Goal: Information Seeking & Learning: Learn about a topic

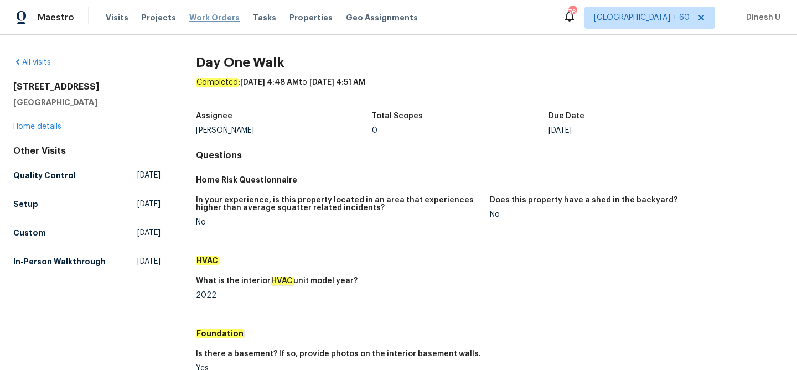
click at [191, 16] on span "Work Orders" at bounding box center [214, 17] width 50 height 11
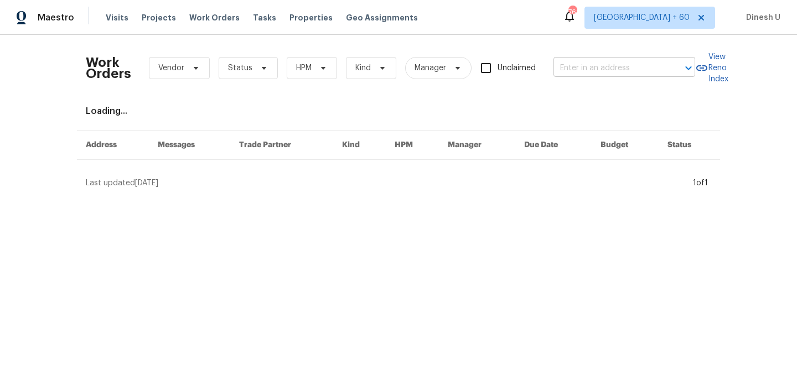
click at [629, 74] on input "text" at bounding box center [608, 68] width 111 height 17
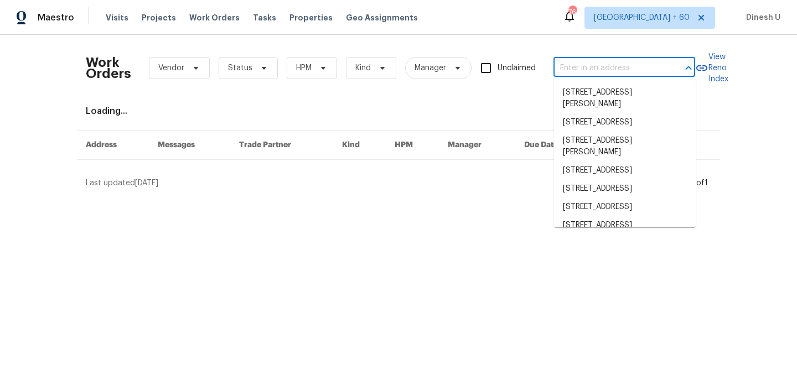
paste input "[STREET_ADDRESS][PERSON_NAME][PERSON_NAME]"
type input "[STREET_ADDRESS][PERSON_NAME][PERSON_NAME]"
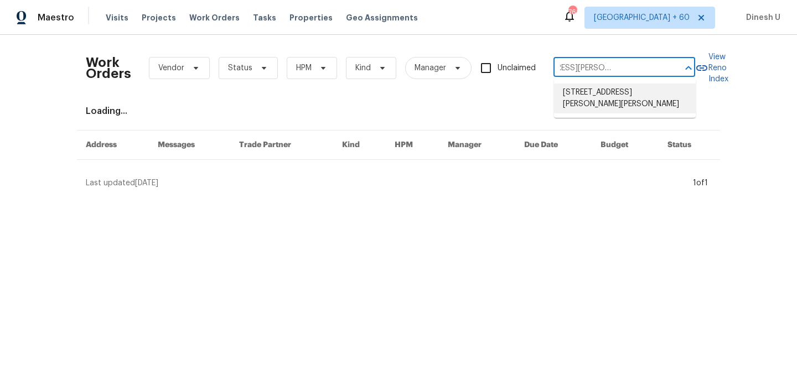
click at [615, 95] on li "[STREET_ADDRESS][PERSON_NAME][PERSON_NAME]" at bounding box center [625, 99] width 142 height 30
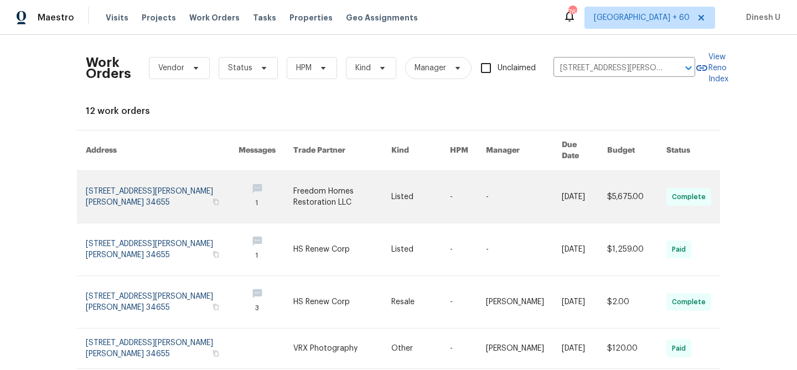
click at [129, 173] on link at bounding box center [162, 197] width 153 height 52
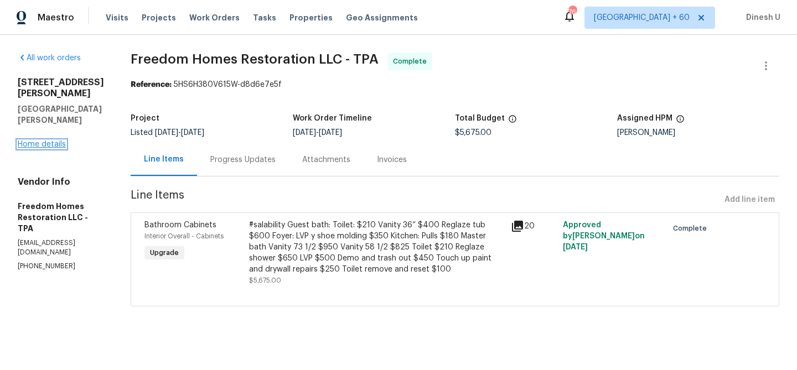
click at [46, 141] on link "Home details" at bounding box center [42, 145] width 48 height 8
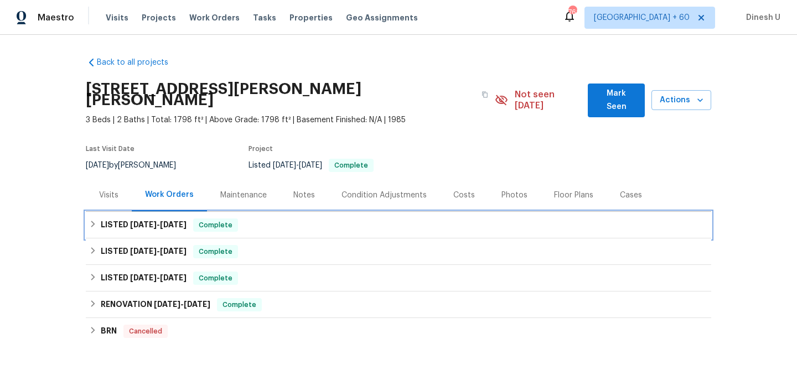
click at [175, 219] on h6 "LISTED [DATE] - [DATE]" at bounding box center [144, 225] width 86 height 13
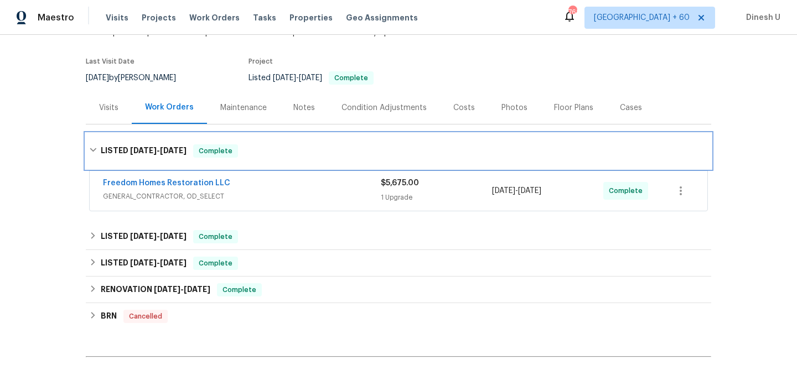
scroll to position [113, 0]
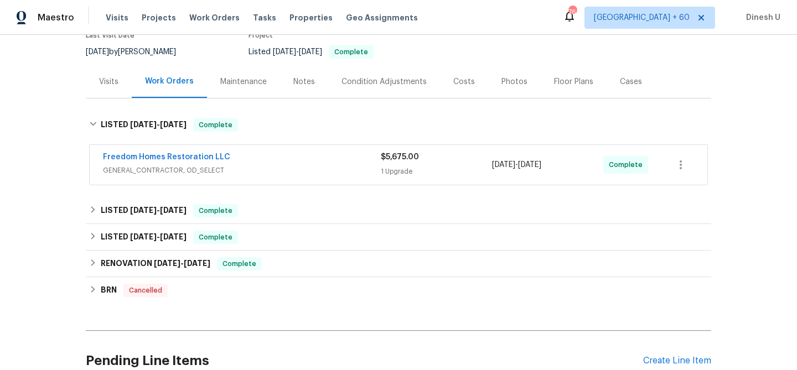
click at [403, 153] on span "$5,675.00" at bounding box center [400, 157] width 38 height 8
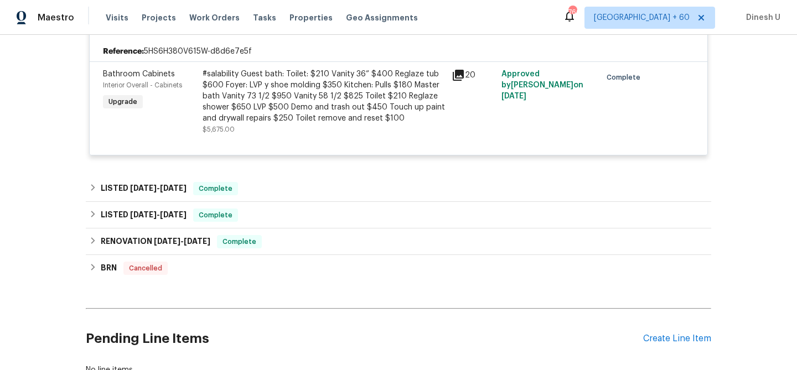
scroll to position [272, 0]
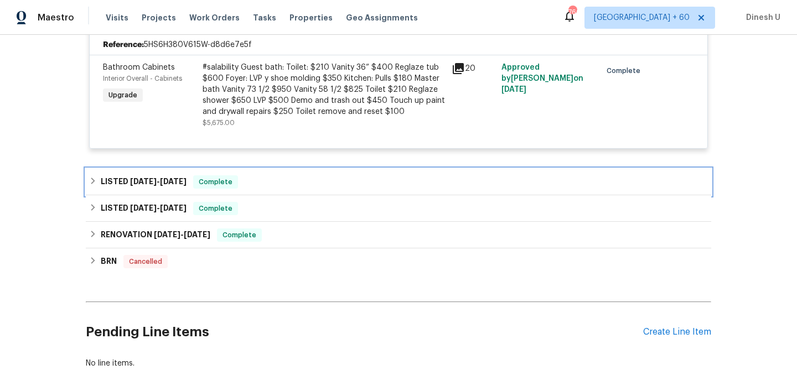
click at [153, 178] on span "[DATE] - [DATE]" at bounding box center [158, 182] width 56 height 8
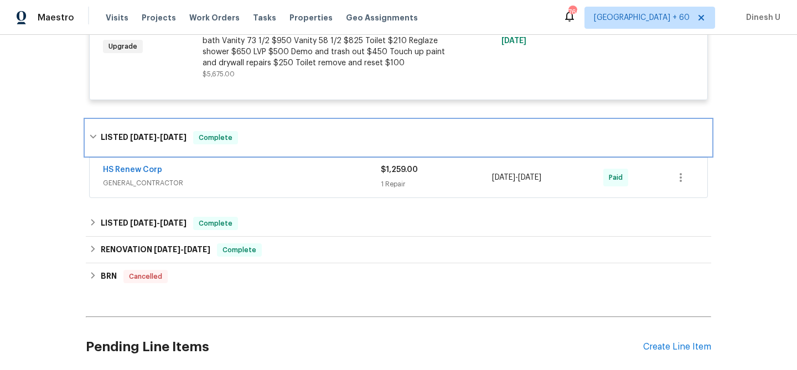
scroll to position [330, 0]
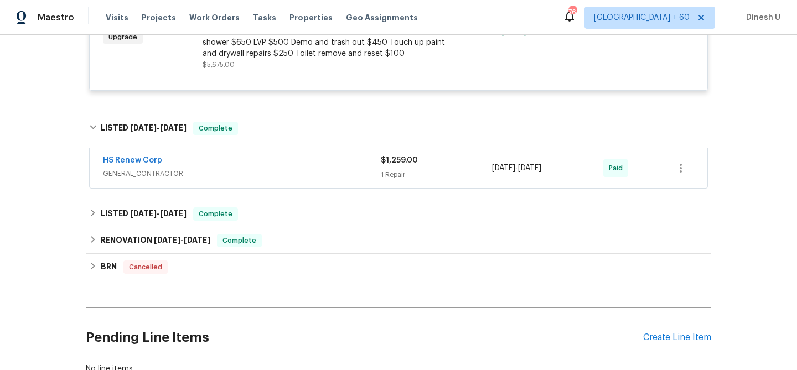
click at [397, 155] on div "$1,259.00" at bounding box center [436, 160] width 111 height 11
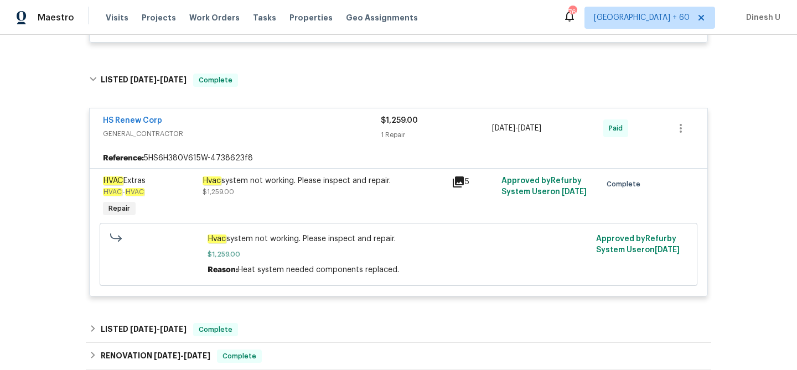
scroll to position [237, 0]
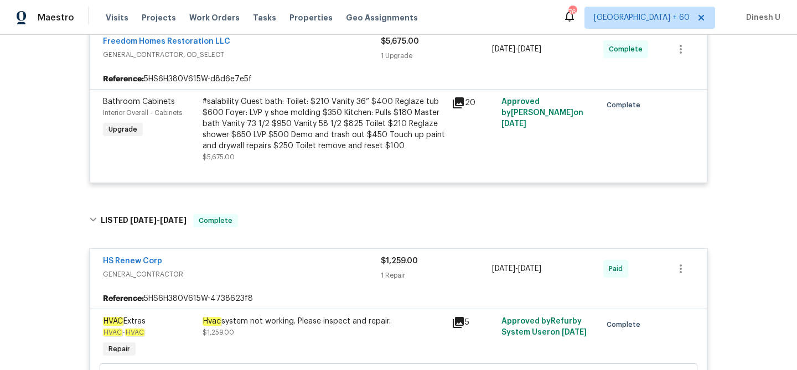
click at [458, 97] on icon at bounding box center [458, 102] width 11 height 11
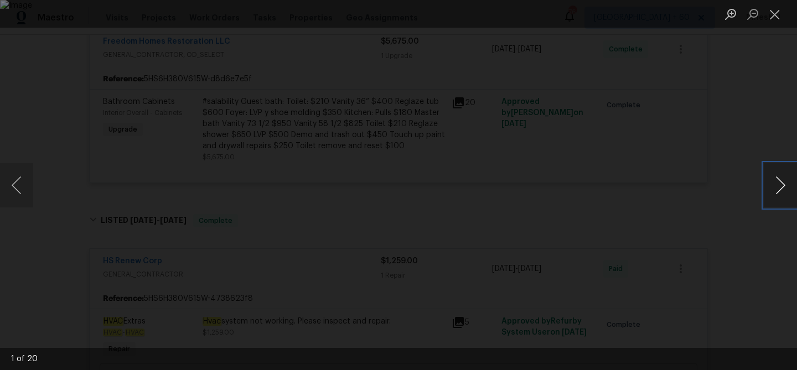
click at [782, 183] on button "Next image" at bounding box center [780, 185] width 33 height 44
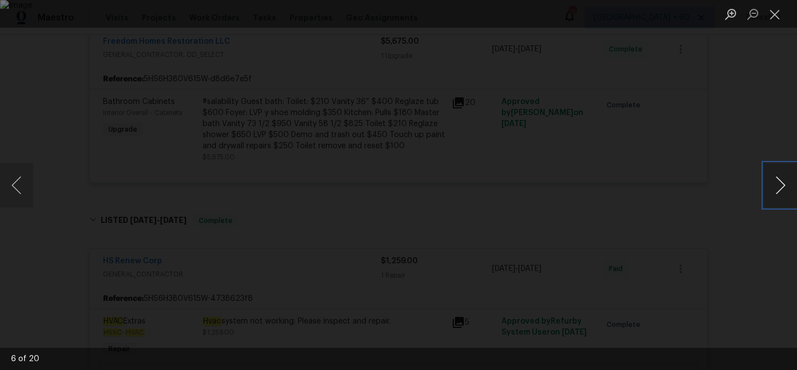
click at [782, 183] on button "Next image" at bounding box center [780, 185] width 33 height 44
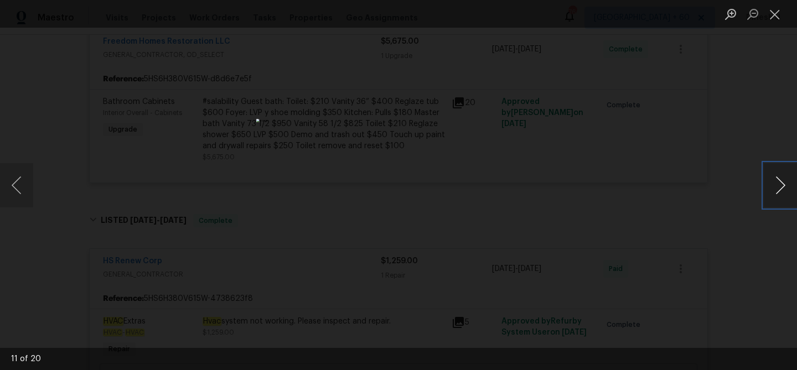
click at [782, 183] on button "Next image" at bounding box center [780, 185] width 33 height 44
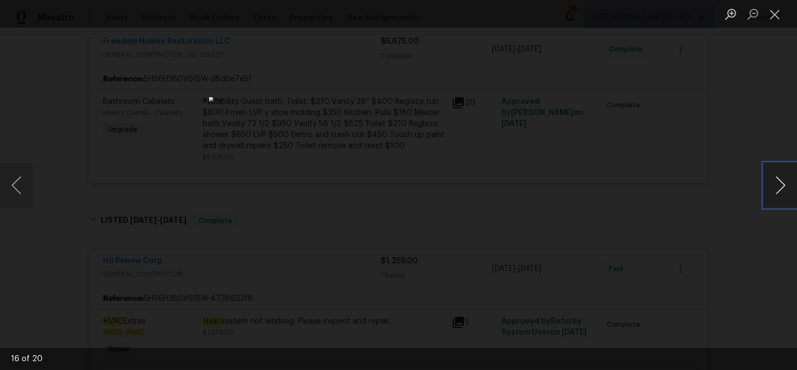
click at [782, 183] on button "Next image" at bounding box center [780, 185] width 33 height 44
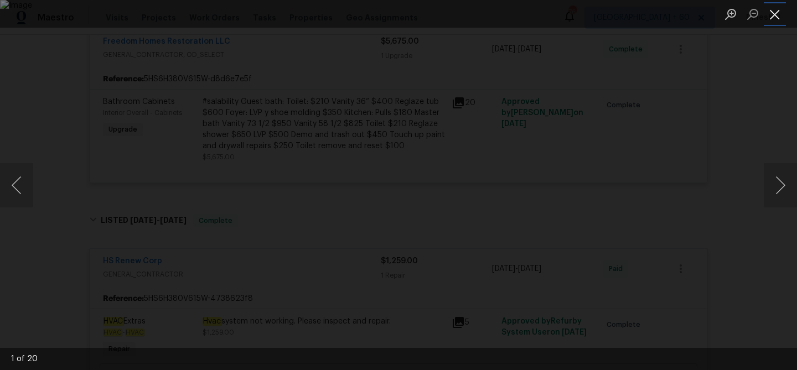
click at [775, 22] on button "Close lightbox" at bounding box center [775, 13] width 22 height 19
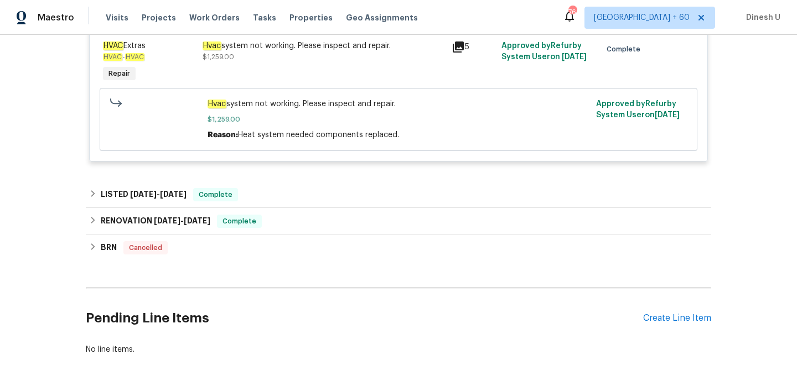
scroll to position [527, 0]
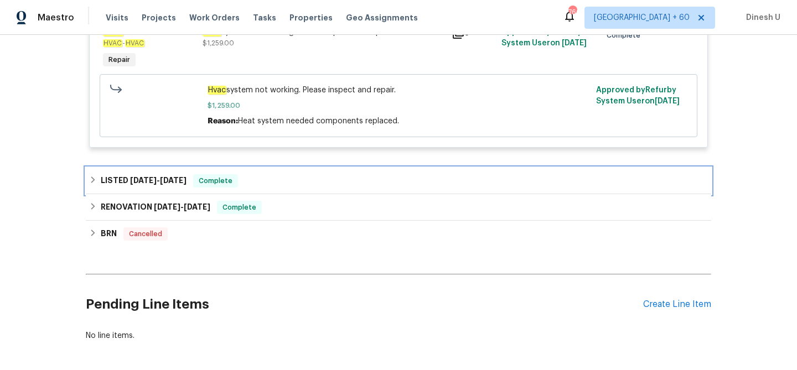
click at [185, 168] on div "LISTED [DATE] - [DATE] Complete" at bounding box center [398, 181] width 625 height 27
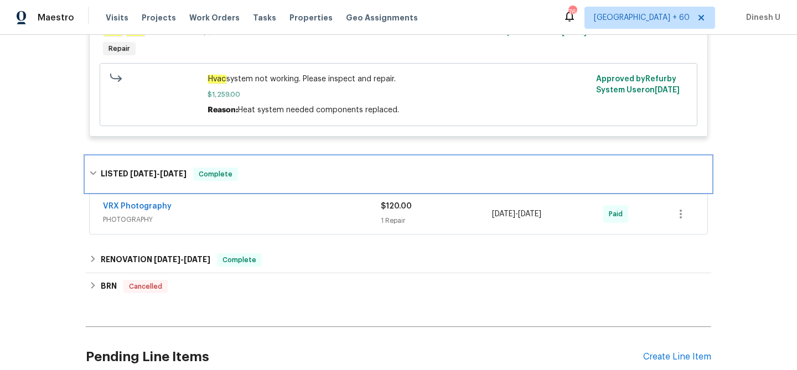
scroll to position [552, 0]
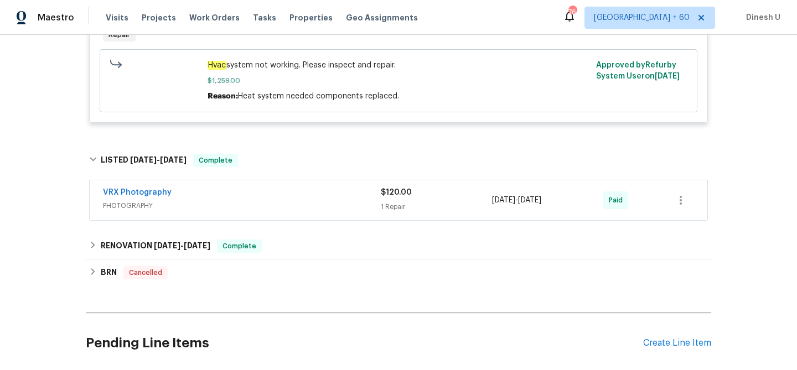
click at [393, 201] on div "1 Repair" at bounding box center [436, 206] width 111 height 11
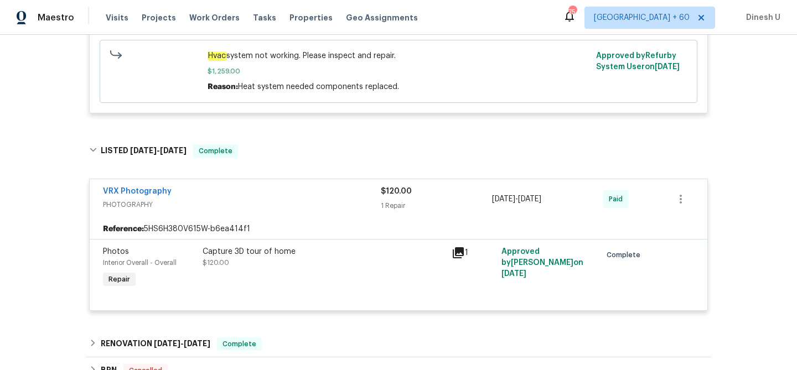
scroll to position [0, 0]
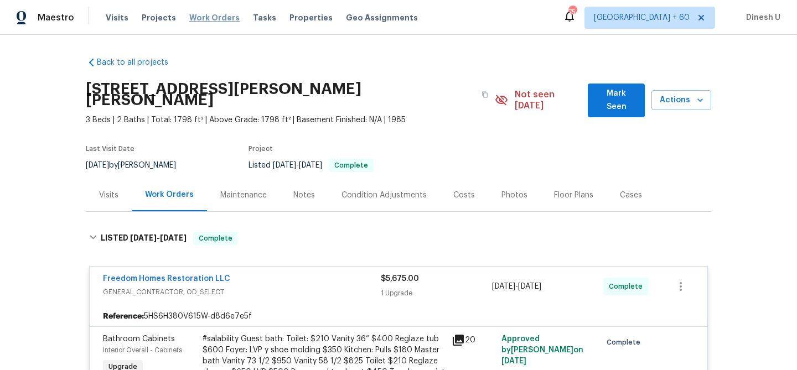
click at [204, 17] on span "Work Orders" at bounding box center [214, 17] width 50 height 11
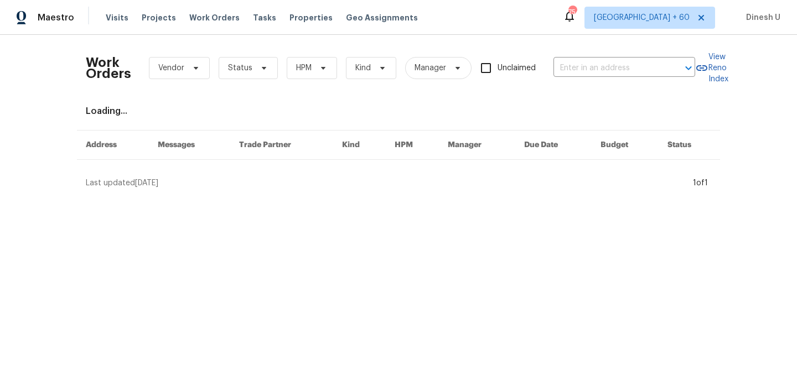
click at [568, 54] on div "Work Orders Vendor Status HPM Kind Manager Unclaimed ​" at bounding box center [390, 68] width 609 height 49
click at [568, 60] on input "text" at bounding box center [608, 68] width 111 height 17
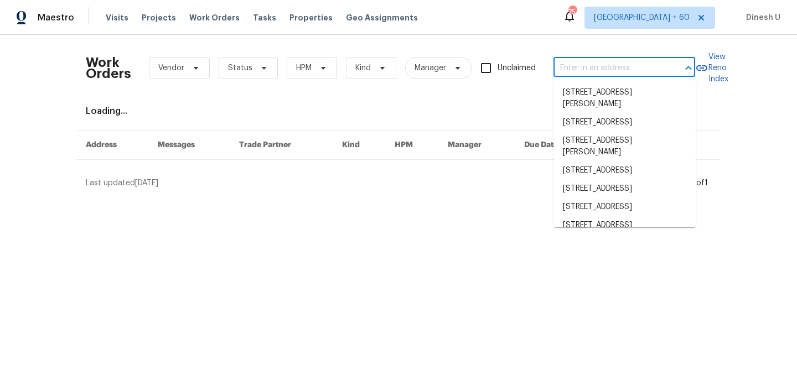
paste input "[STREET_ADDRESS]"
type input "[STREET_ADDRESS]"
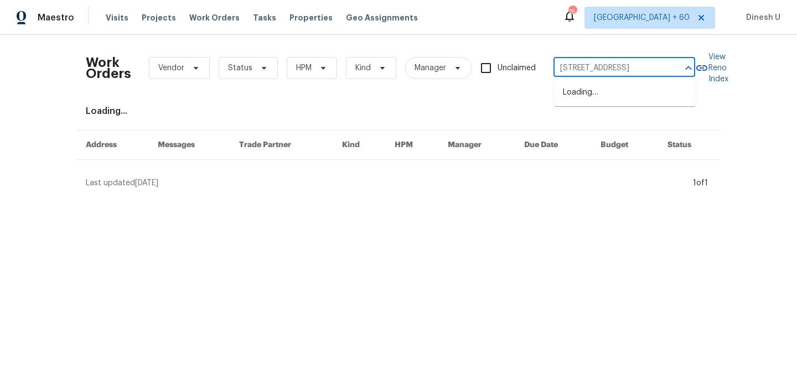
scroll to position [0, 30]
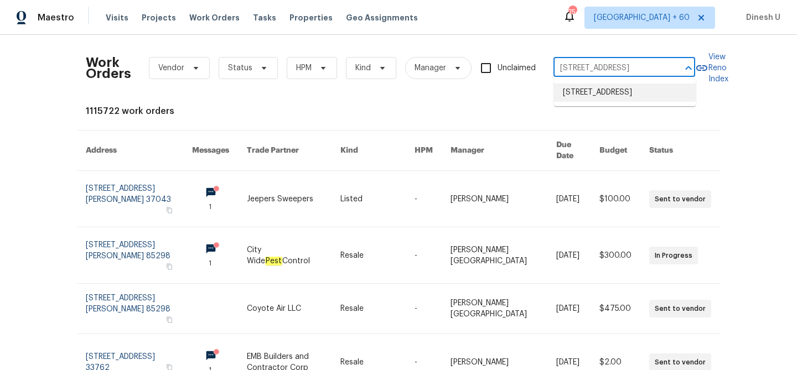
click at [579, 91] on li "[STREET_ADDRESS]" at bounding box center [625, 93] width 142 height 18
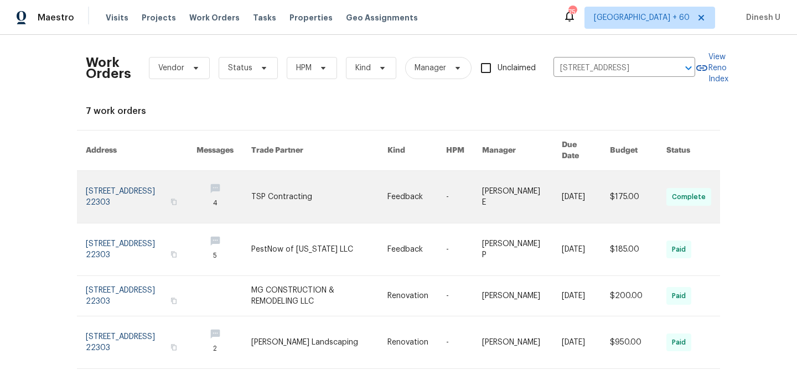
click at [120, 180] on link at bounding box center [141, 197] width 111 height 52
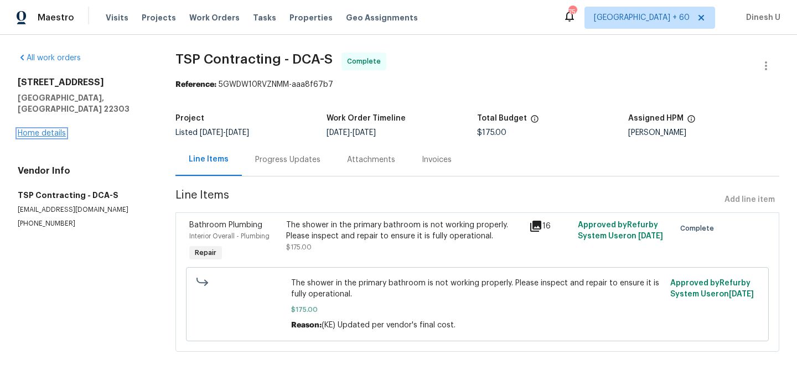
click at [47, 129] on link "Home details" at bounding box center [42, 133] width 48 height 8
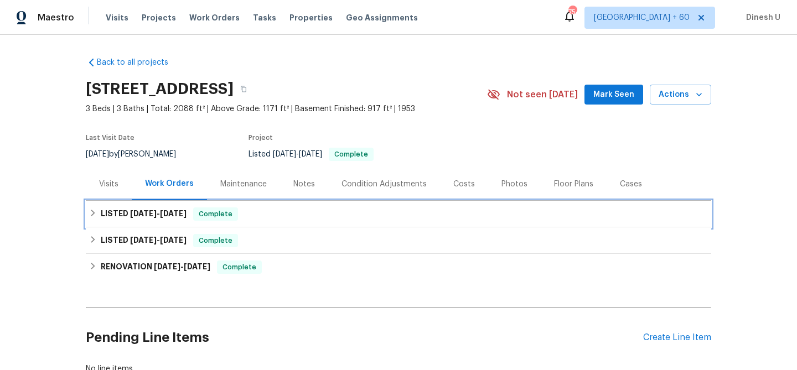
click at [174, 214] on span "[DATE]" at bounding box center [173, 214] width 27 height 8
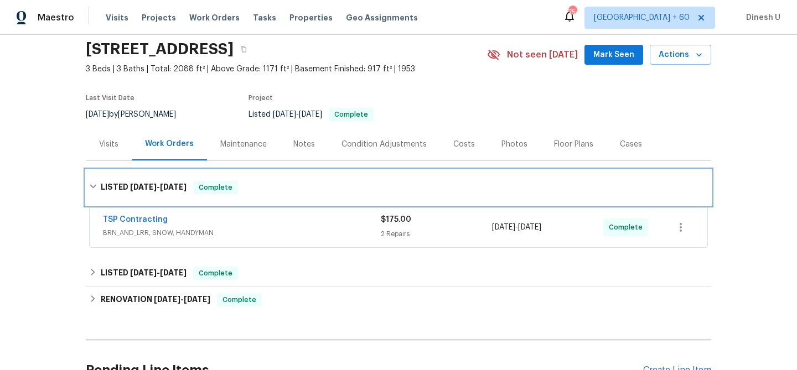
scroll to position [105, 0]
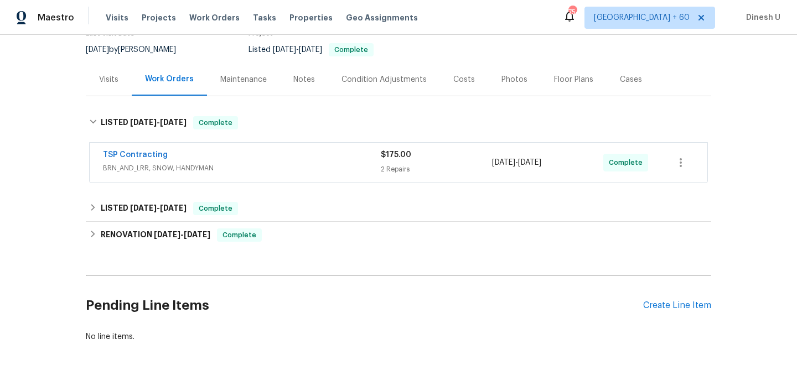
click at [384, 165] on div "2 Repairs" at bounding box center [436, 169] width 111 height 11
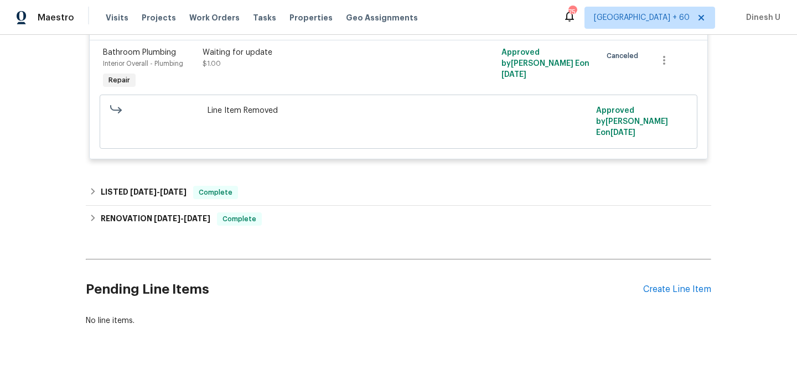
scroll to position [435, 0]
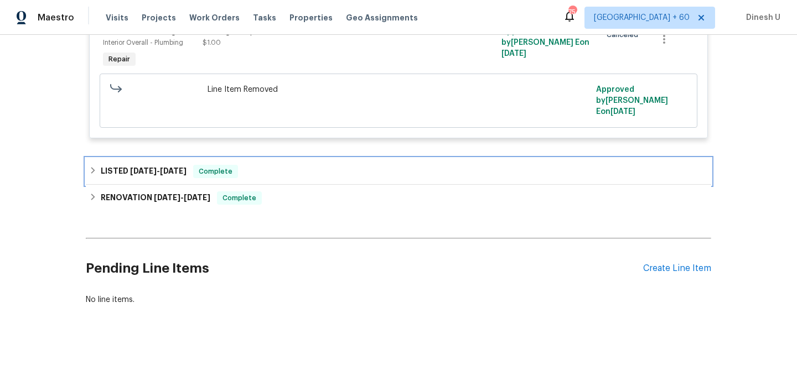
click at [153, 167] on span "[DATE] - [DATE]" at bounding box center [158, 171] width 56 height 8
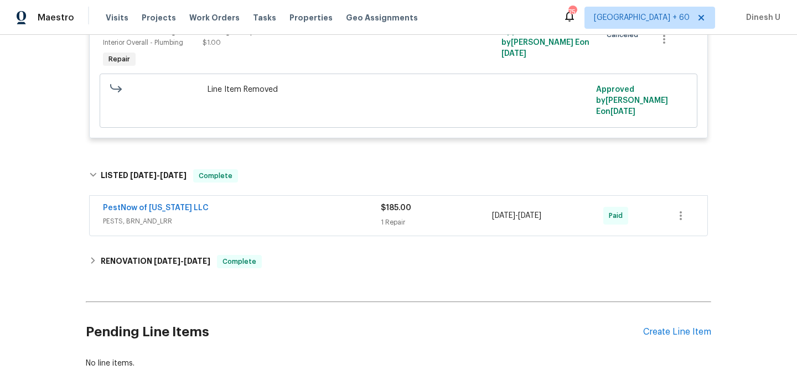
click at [395, 217] on div "1 Repair" at bounding box center [436, 222] width 111 height 11
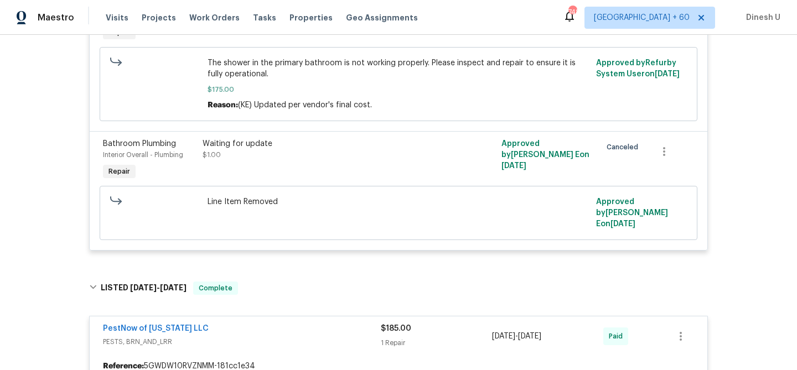
scroll to position [0, 0]
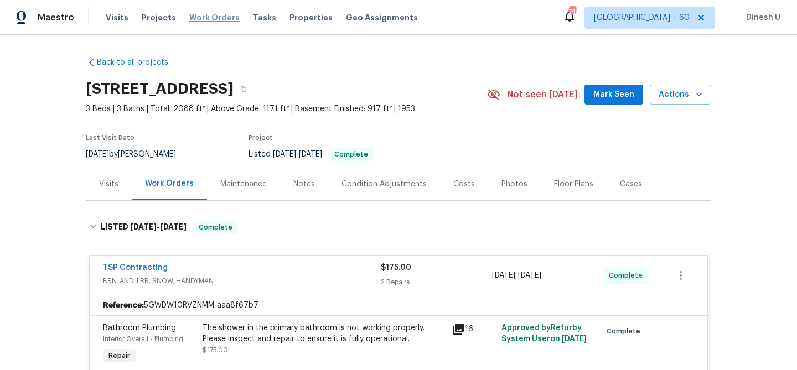
click at [198, 19] on span "Work Orders" at bounding box center [214, 17] width 50 height 11
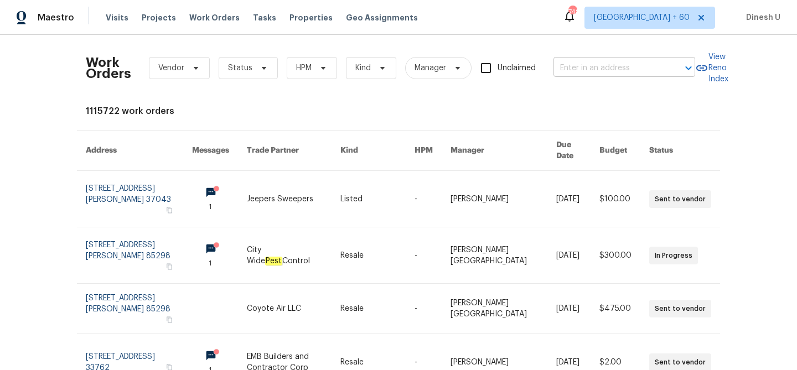
click at [566, 60] on input "text" at bounding box center [608, 68] width 111 height 17
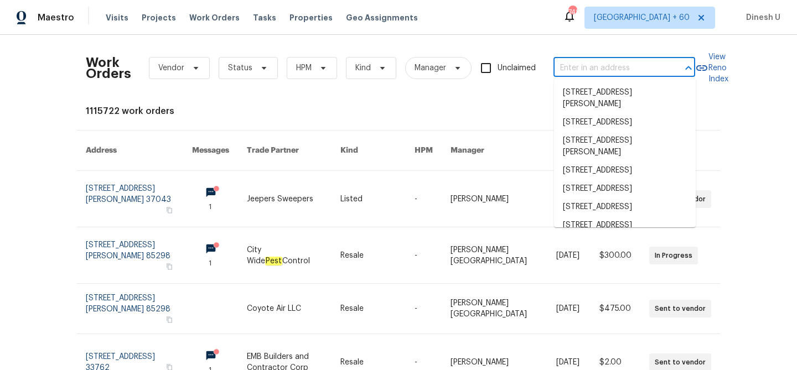
paste input "[STREET_ADDRESS][PERSON_NAME]"
type input "[STREET_ADDRESS][PERSON_NAME]"
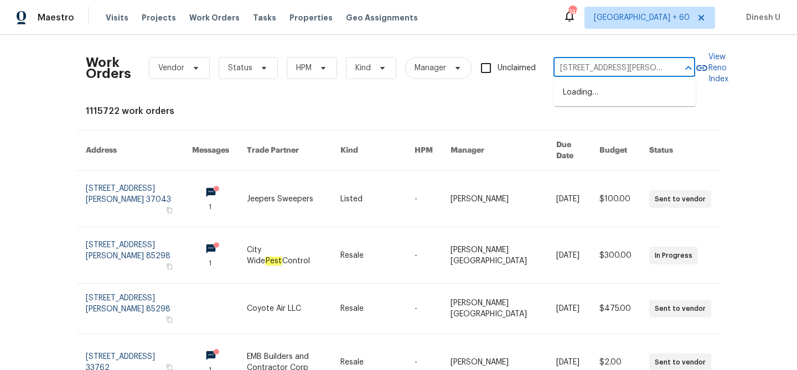
scroll to position [0, 31]
click at [575, 90] on li "[STREET_ADDRESS][PERSON_NAME]" at bounding box center [625, 99] width 142 height 30
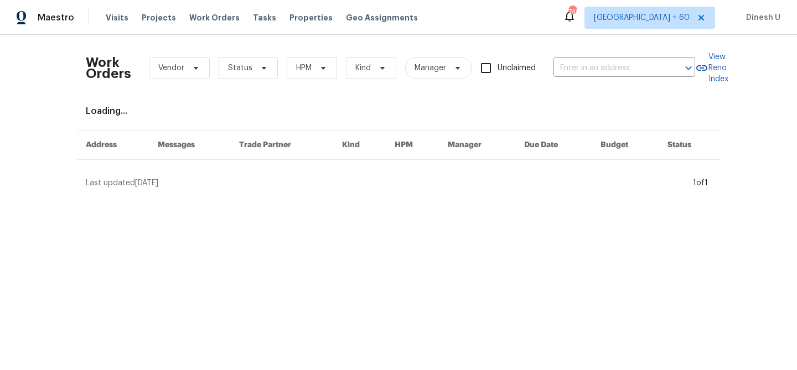
type input "[STREET_ADDRESS][PERSON_NAME]"
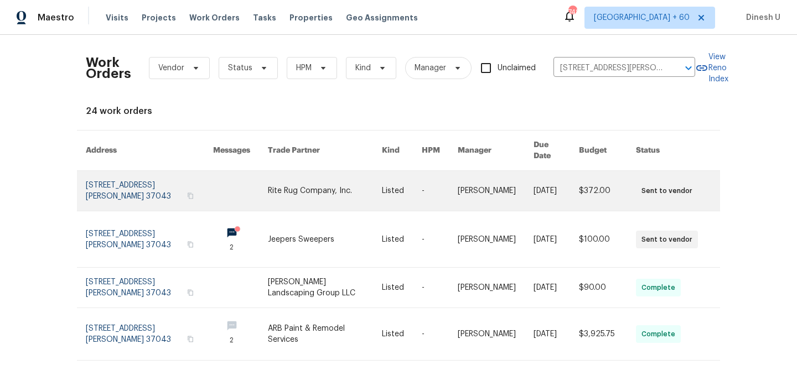
click at [84, 173] on td "[STREET_ADDRESS][PERSON_NAME]" at bounding box center [140, 191] width 127 height 40
click at [120, 176] on link at bounding box center [149, 191] width 127 height 40
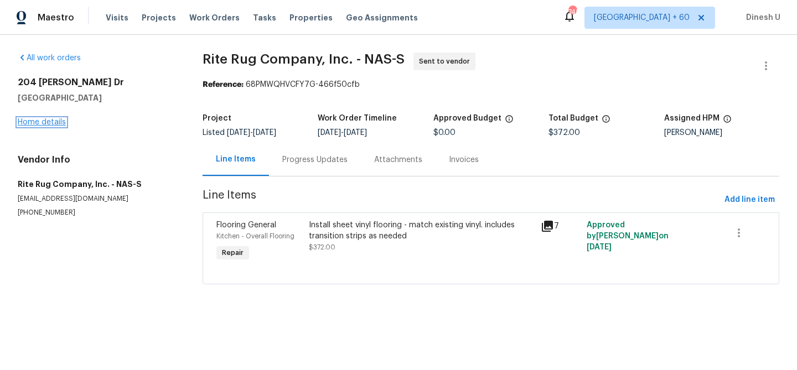
click at [33, 120] on link "Home details" at bounding box center [42, 122] width 48 height 8
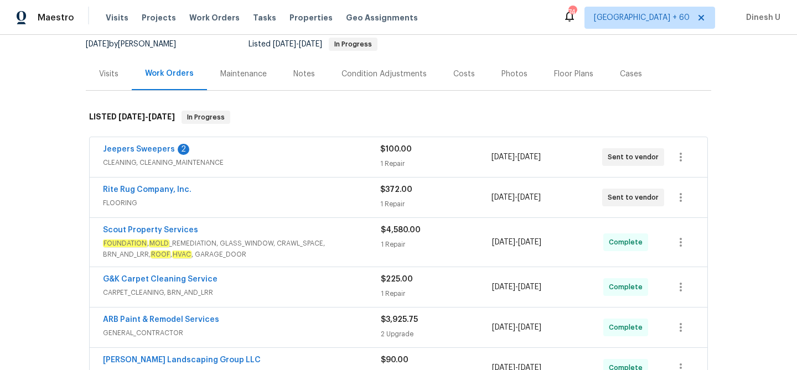
scroll to position [113, 0]
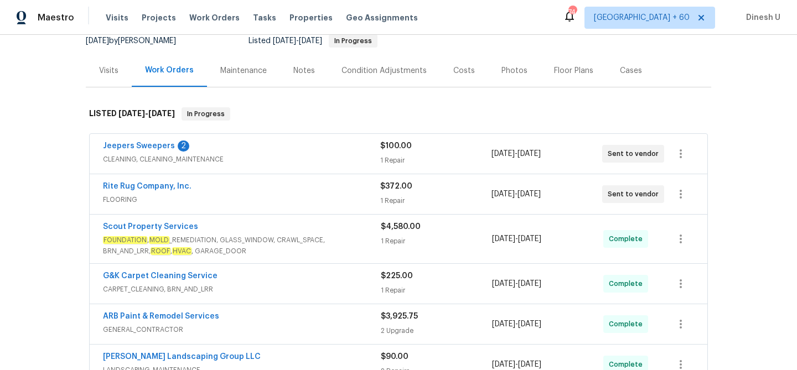
click at [386, 163] on div "1 Repair" at bounding box center [435, 160] width 111 height 11
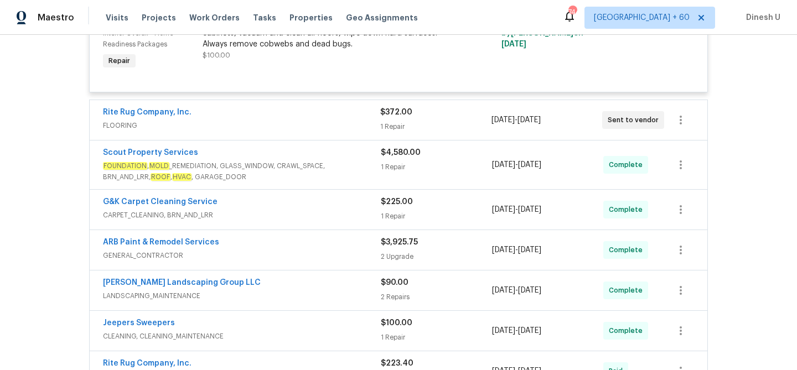
scroll to position [323, 0]
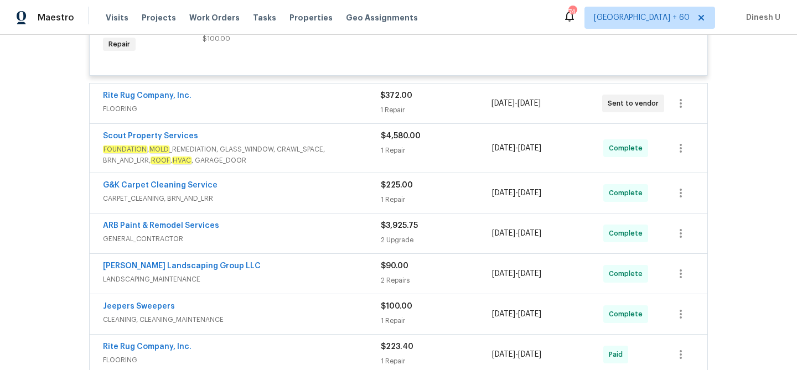
click at [398, 107] on div "1 Repair" at bounding box center [435, 110] width 111 height 11
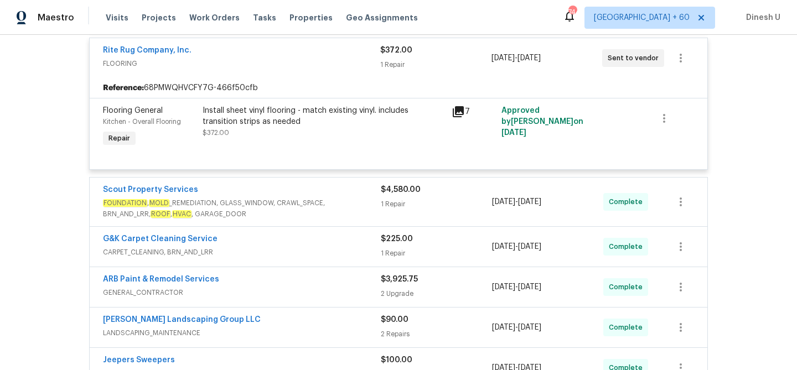
scroll to position [370, 0]
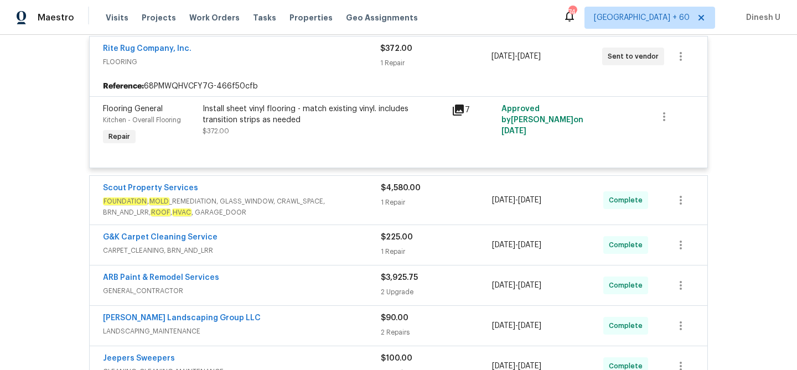
click at [460, 110] on icon at bounding box center [458, 109] width 13 height 13
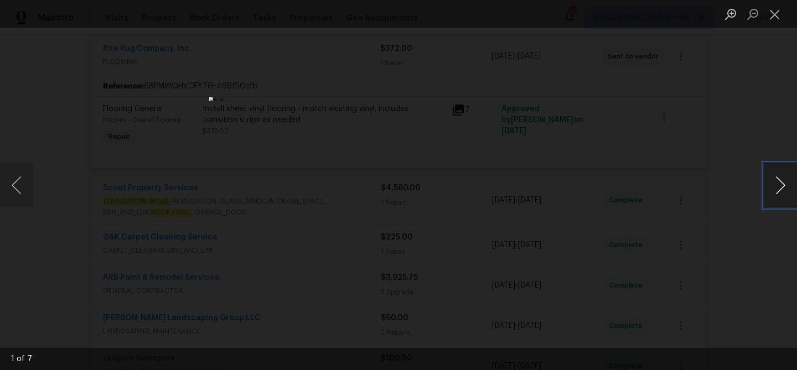
click at [781, 188] on button "Next image" at bounding box center [780, 185] width 33 height 44
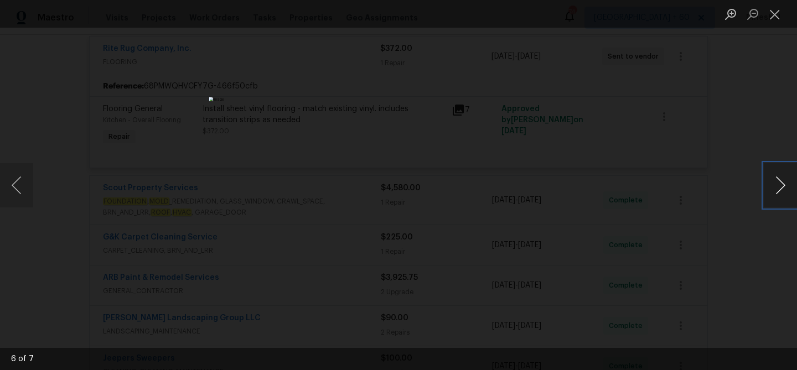
click at [781, 188] on button "Next image" at bounding box center [780, 185] width 33 height 44
click at [776, 14] on button "Close lightbox" at bounding box center [775, 13] width 22 height 19
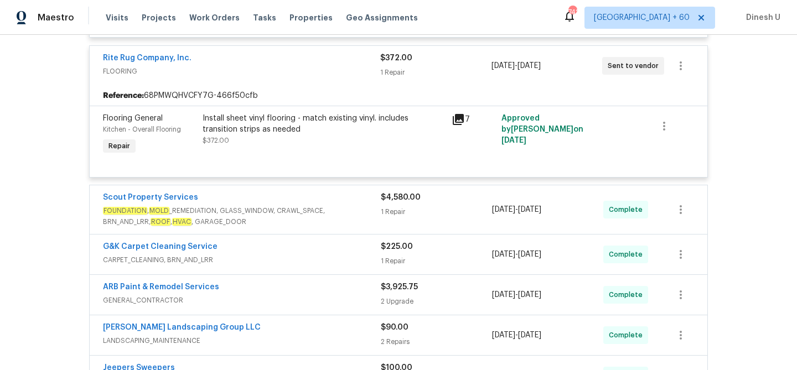
scroll to position [388, 0]
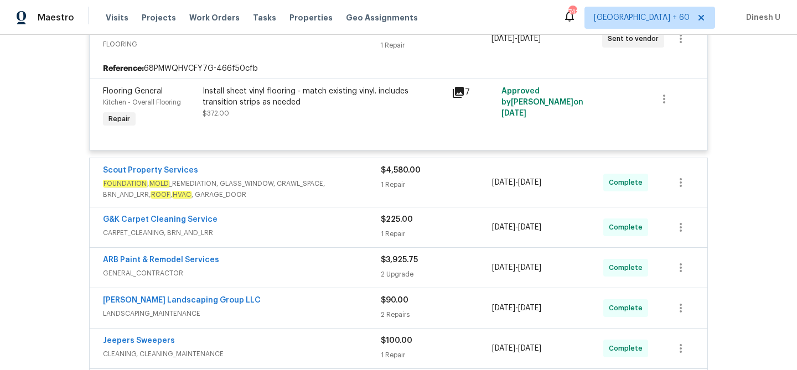
click at [401, 189] on div "1 Repair" at bounding box center [436, 184] width 111 height 11
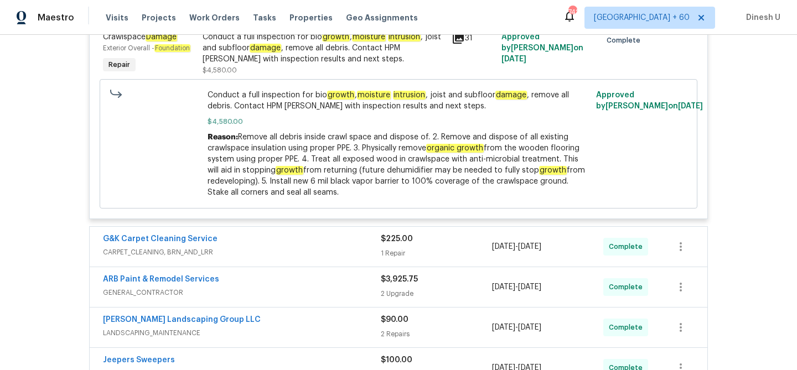
scroll to position [595, 0]
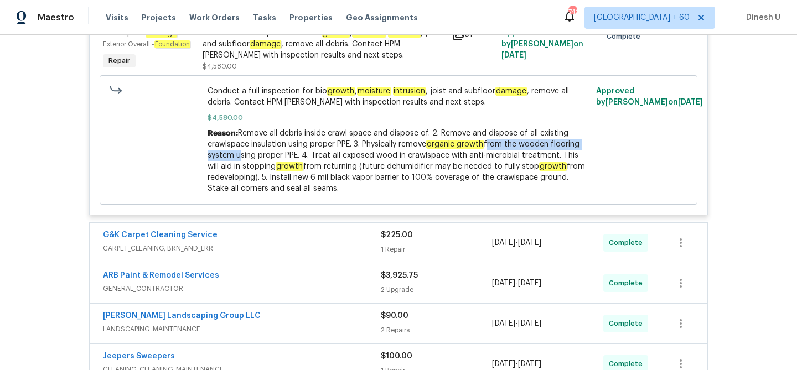
drag, startPoint x: 489, startPoint y: 145, endPoint x: 235, endPoint y: 159, distance: 254.4
click at [235, 159] on span "Remove all debris inside crawl space and dispose of. 2. Remove and dispose of a…" at bounding box center [396, 160] width 377 height 63
copy span "from the wooden flooring system"
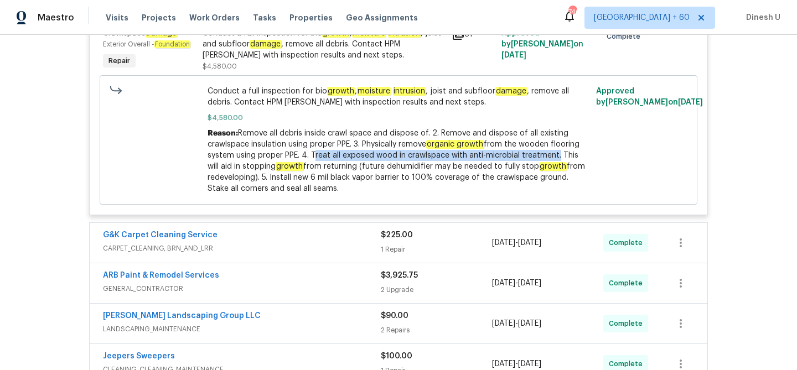
drag, startPoint x: 310, startPoint y: 156, endPoint x: 553, endPoint y: 157, distance: 242.4
click at [553, 157] on span "Remove all debris inside crawl space and dispose of. 2. Remove and dispose of a…" at bounding box center [396, 160] width 377 height 63
copy span "Treat all exposed wood in crawlspace with anti-microbial treatment"
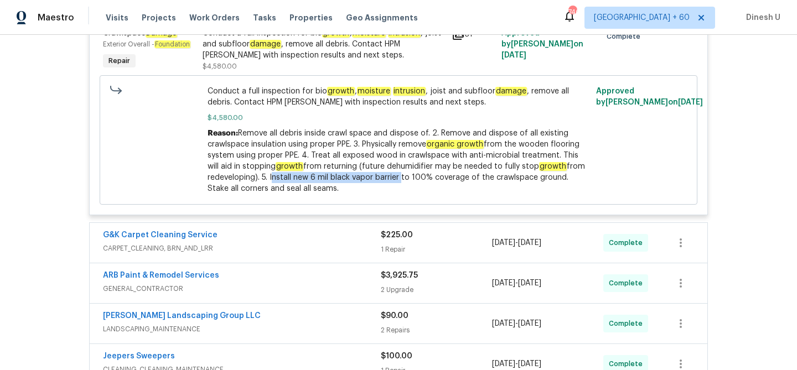
drag, startPoint x: 271, startPoint y: 180, endPoint x: 400, endPoint y: 181, distance: 129.5
click at [400, 181] on span "Remove all debris inside crawl space and dispose of. 2. Remove and dispose of a…" at bounding box center [396, 160] width 377 height 63
copy span "Install new 6 mil black vapor barrier"
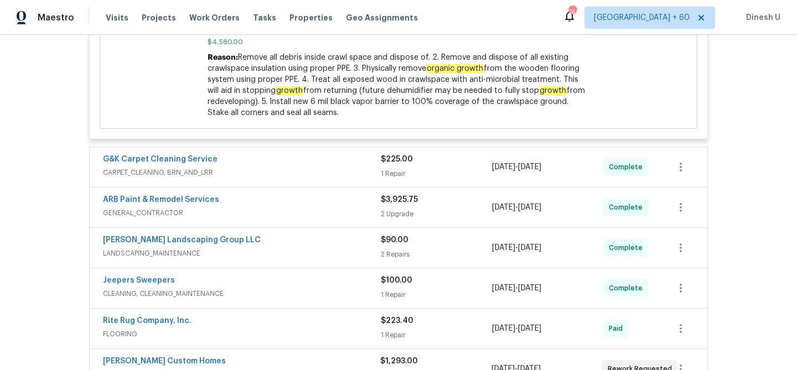
scroll to position [680, 0]
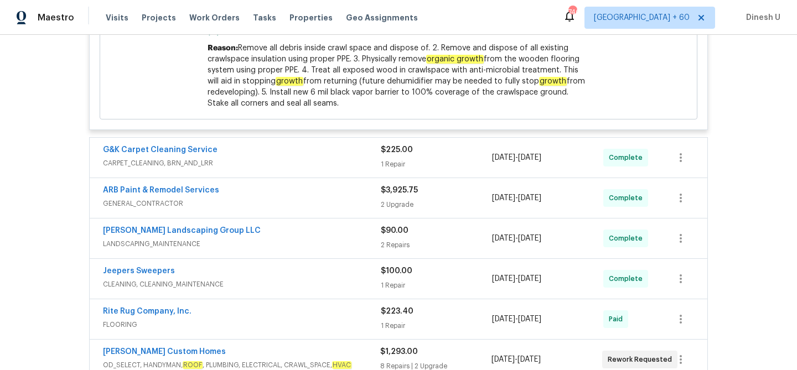
click at [393, 164] on div "1 Repair" at bounding box center [436, 164] width 111 height 11
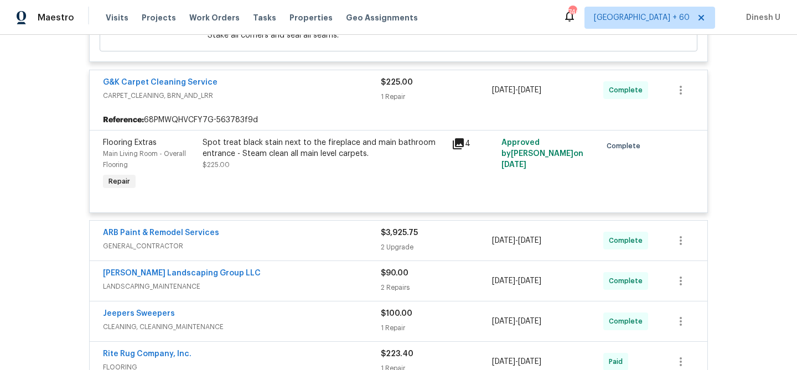
scroll to position [754, 0]
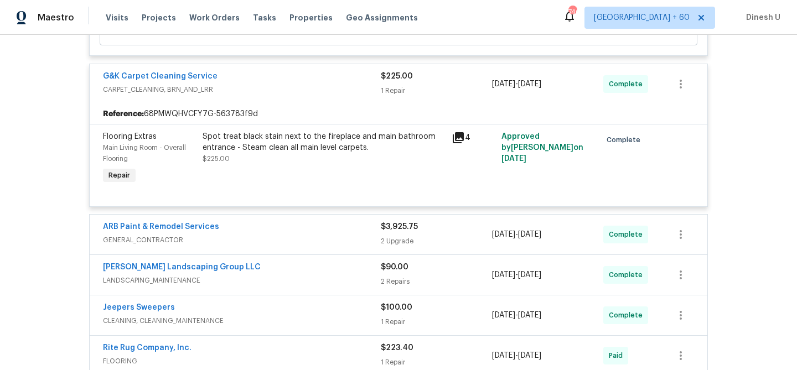
click at [456, 139] on icon at bounding box center [458, 137] width 11 height 11
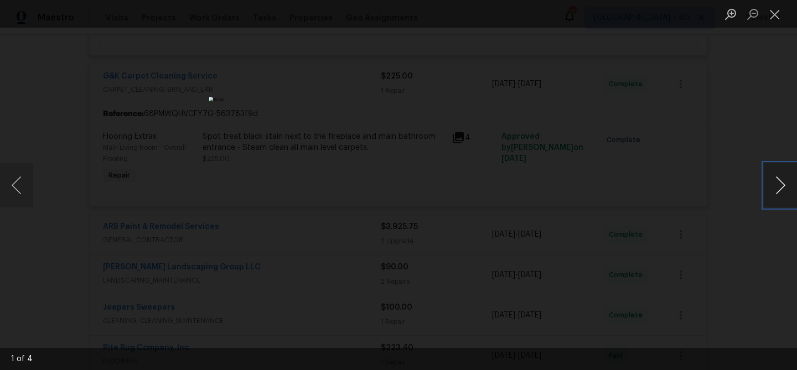
click at [782, 182] on button "Next image" at bounding box center [780, 185] width 33 height 44
click at [770, 6] on button "Close lightbox" at bounding box center [775, 13] width 22 height 19
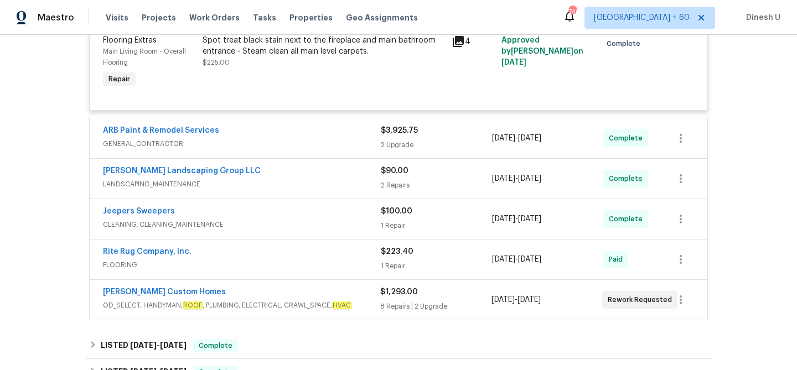
scroll to position [853, 0]
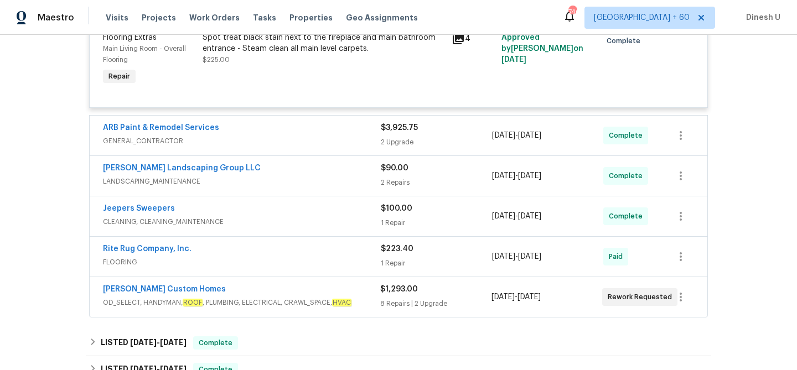
click at [383, 141] on div "2 Upgrade" at bounding box center [436, 142] width 111 height 11
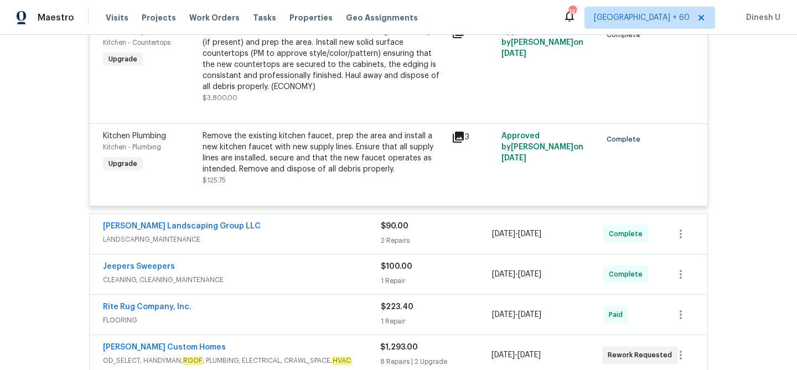
scroll to position [1026, 0]
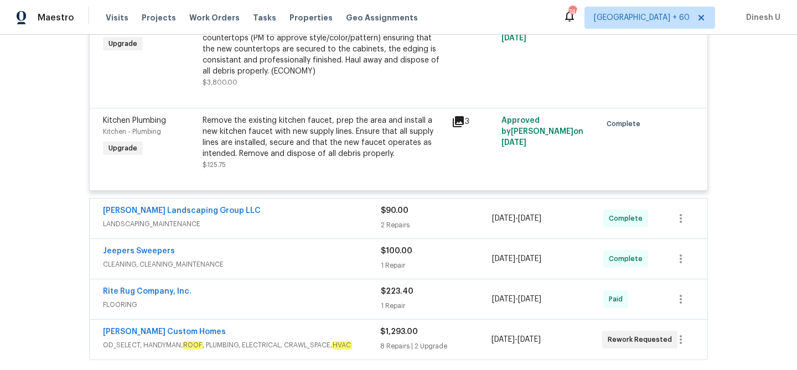
click at [401, 119] on div "Remove the existing kitchen faucet, prep the area and install a new kitchen fau…" at bounding box center [324, 137] width 242 height 44
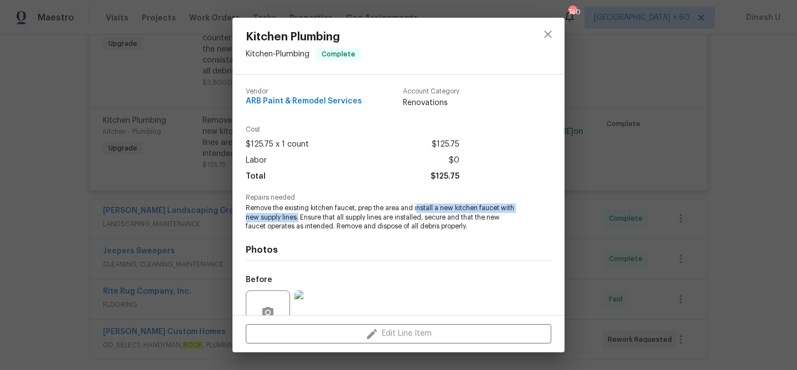
drag, startPoint x: 418, startPoint y: 209, endPoint x: 299, endPoint y: 217, distance: 118.7
click at [299, 217] on span "Remove the existing kitchen faucet, prep the area and install a new kitchen fau…" at bounding box center [383, 218] width 275 height 28
copy span "nstall a new kitchen faucet with new supply lines."
click at [173, 197] on div "Kitchen Plumbing Kitchen - Plumbing Complete Vendor ARB Paint & Remodel Service…" at bounding box center [398, 185] width 797 height 370
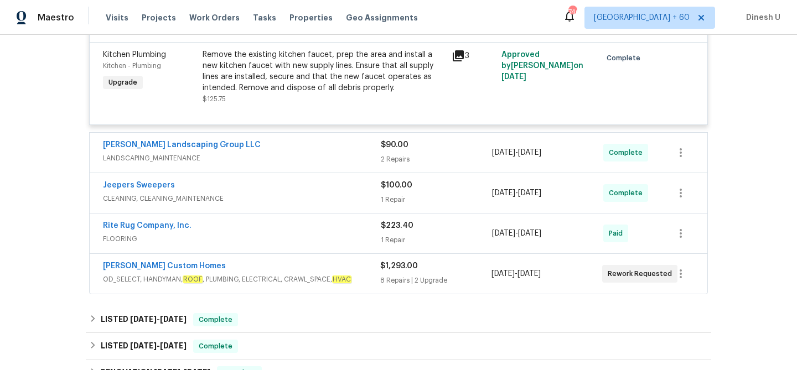
scroll to position [1117, 0]
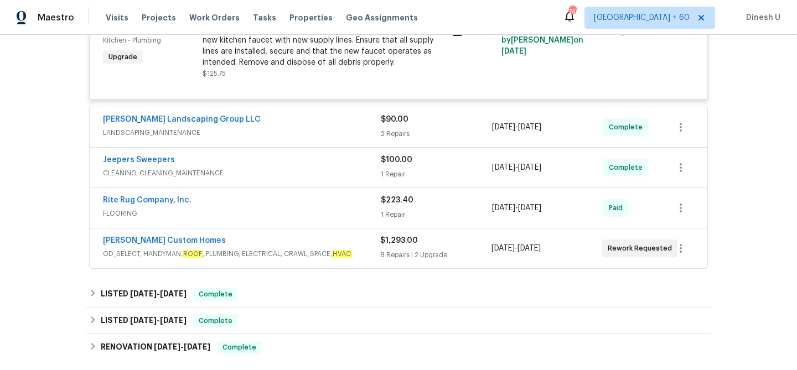
click at [391, 130] on div "$90.00 2 Repairs" at bounding box center [436, 127] width 111 height 27
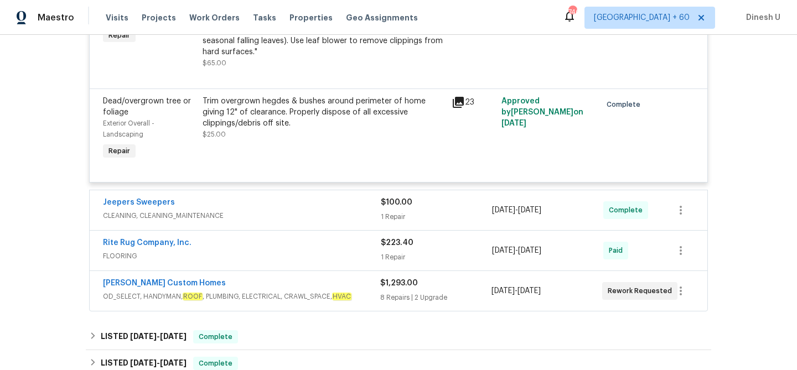
scroll to position [1346, 0]
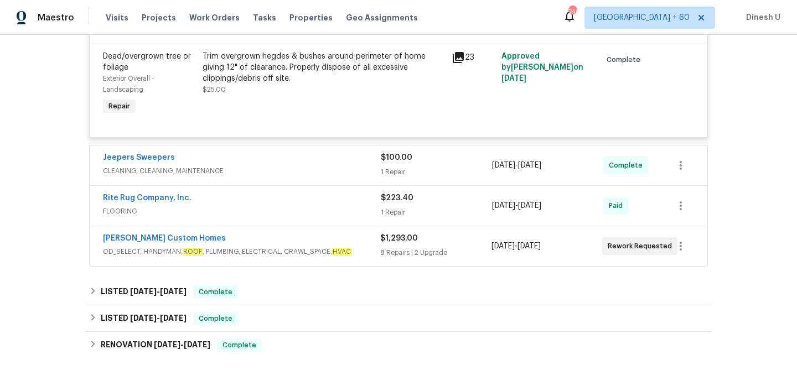
click at [400, 178] on div "1 Repair" at bounding box center [436, 172] width 111 height 11
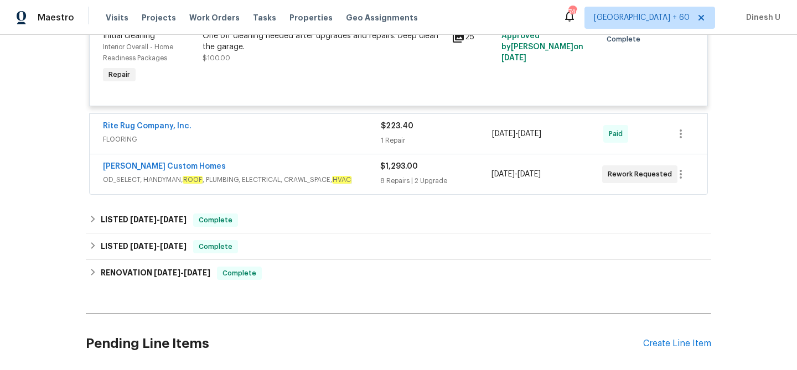
scroll to position [1542, 0]
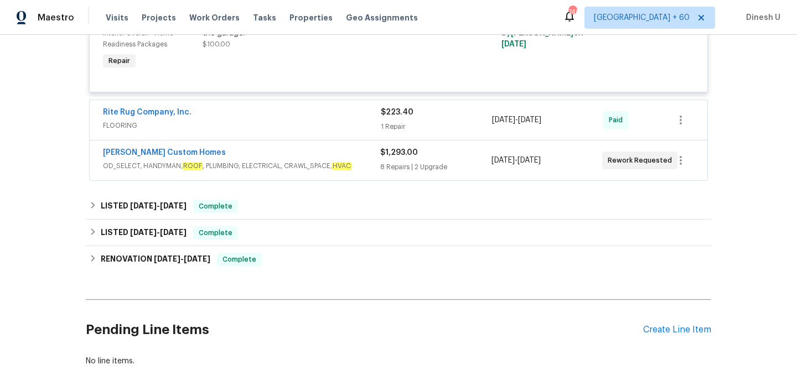
click at [404, 125] on div "1 Repair" at bounding box center [436, 126] width 111 height 11
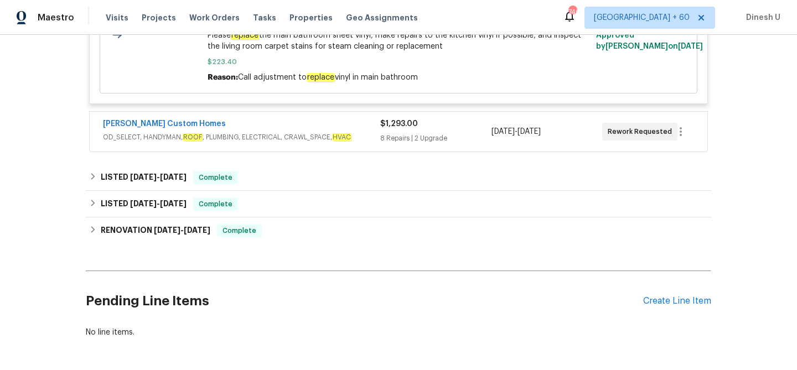
scroll to position [1757, 0]
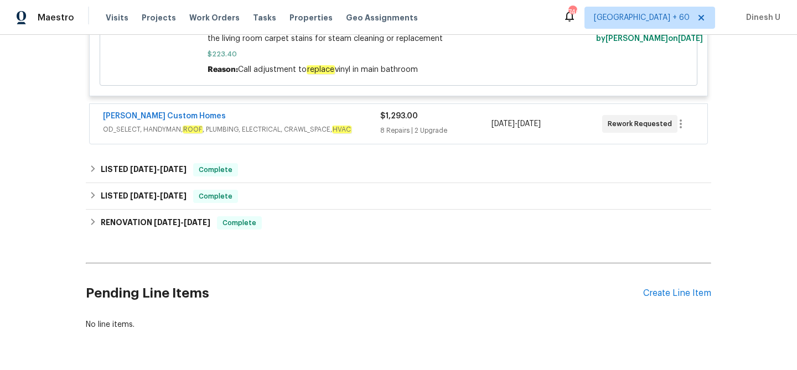
click at [383, 132] on div "8 Repairs | 2 Upgrade" at bounding box center [435, 130] width 111 height 11
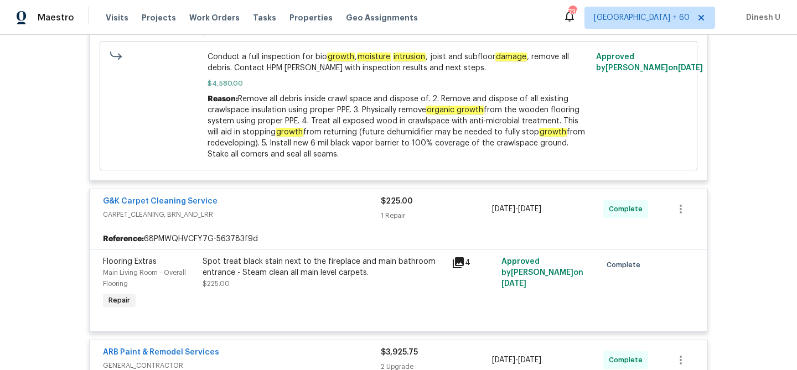
scroll to position [432, 0]
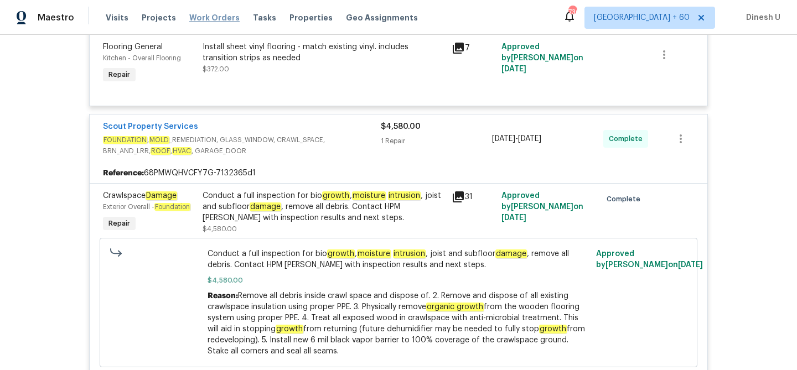
click at [198, 20] on span "Work Orders" at bounding box center [214, 17] width 50 height 11
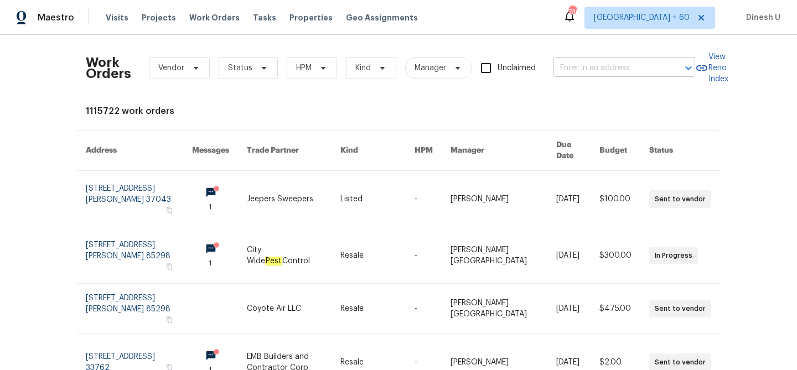
click at [568, 69] on input "text" at bounding box center [608, 68] width 111 height 17
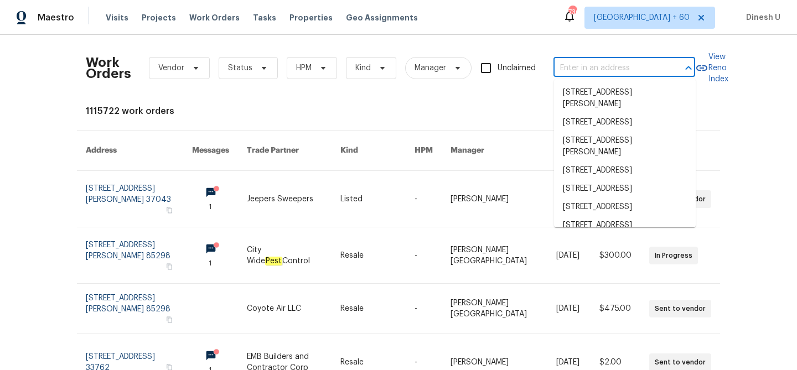
paste input "[STREET_ADDRESS]"
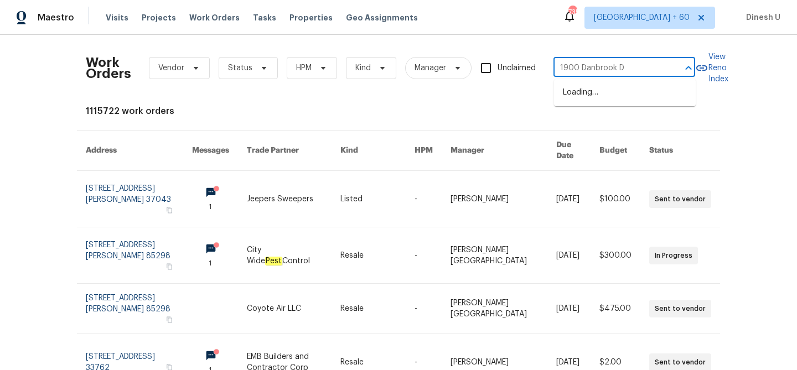
type input "1900 Danbrook Dr"
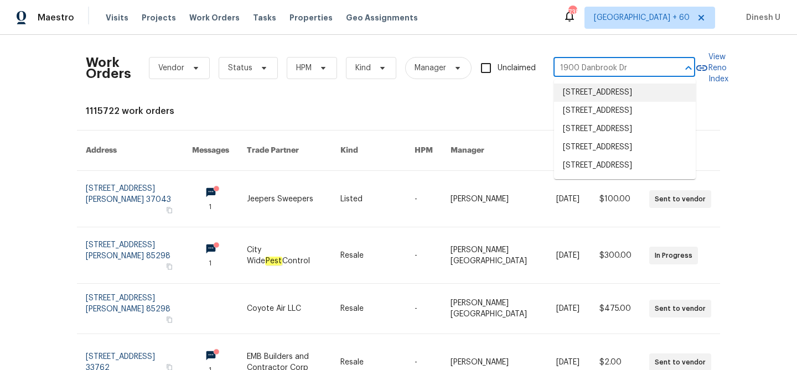
scroll to position [10, 0]
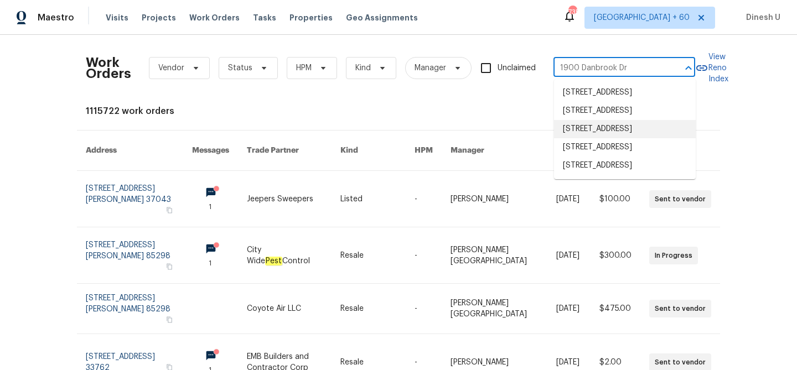
click at [619, 138] on li "[STREET_ADDRESS]" at bounding box center [625, 129] width 142 height 18
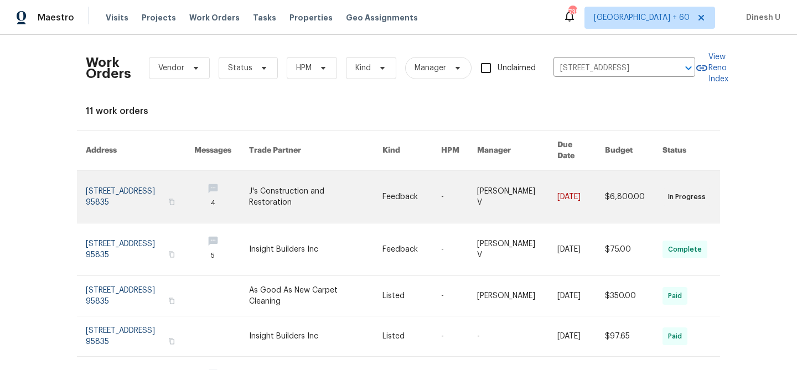
click at [111, 186] on link at bounding box center [140, 197] width 108 height 52
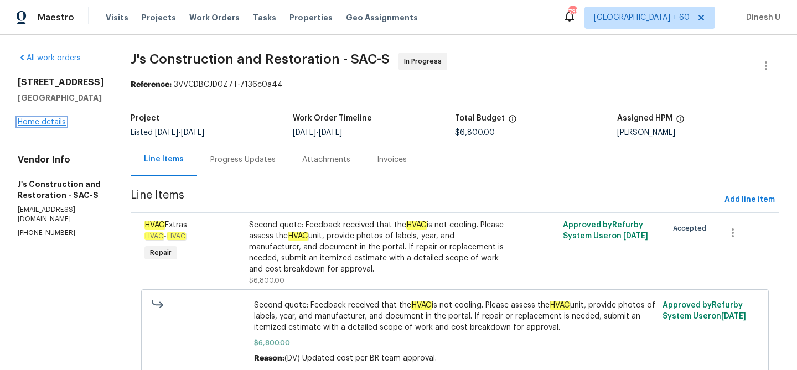
click at [40, 126] on link "Home details" at bounding box center [42, 122] width 48 height 8
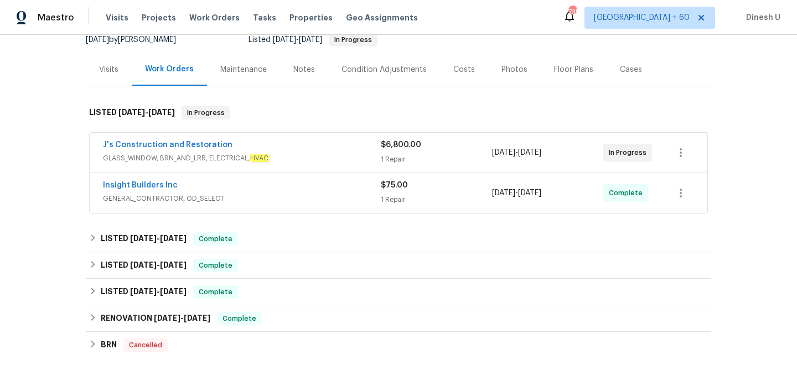
scroll to position [138, 0]
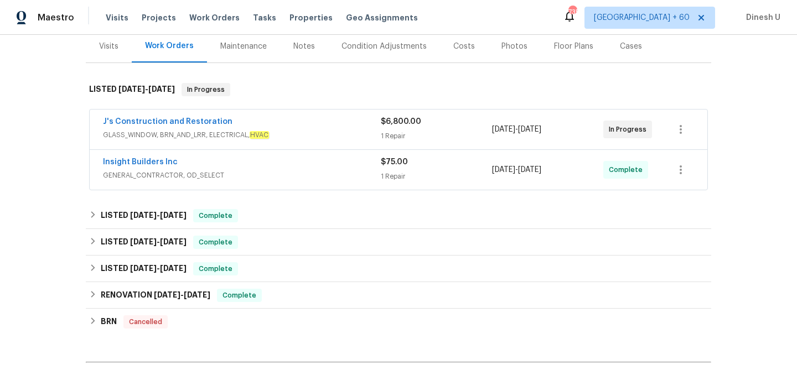
click at [395, 134] on div "1 Repair" at bounding box center [436, 136] width 111 height 11
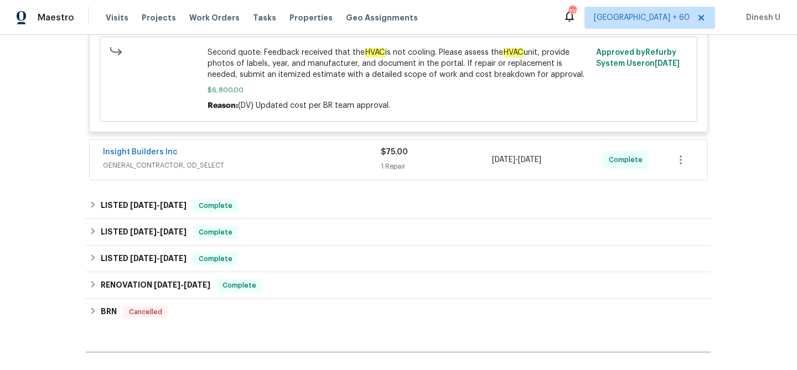
scroll to position [369, 0]
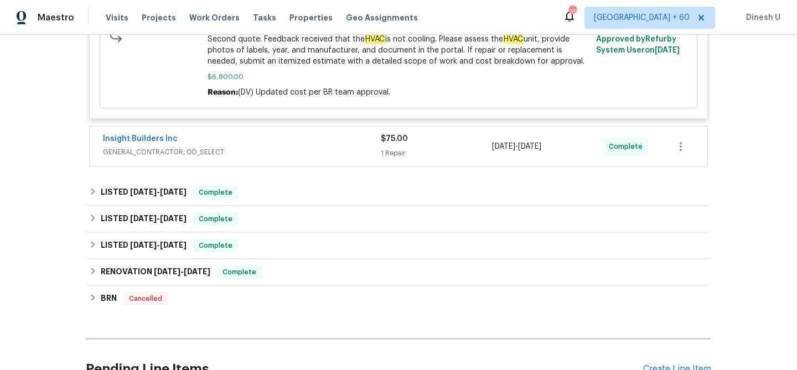
click at [390, 153] on div "1 Repair" at bounding box center [436, 153] width 111 height 11
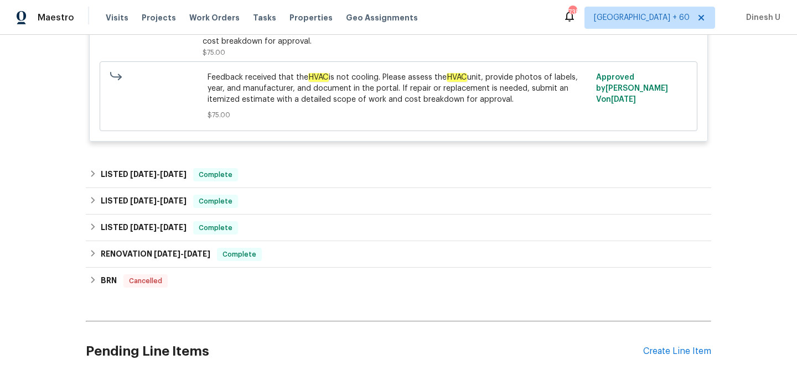
scroll to position [598, 0]
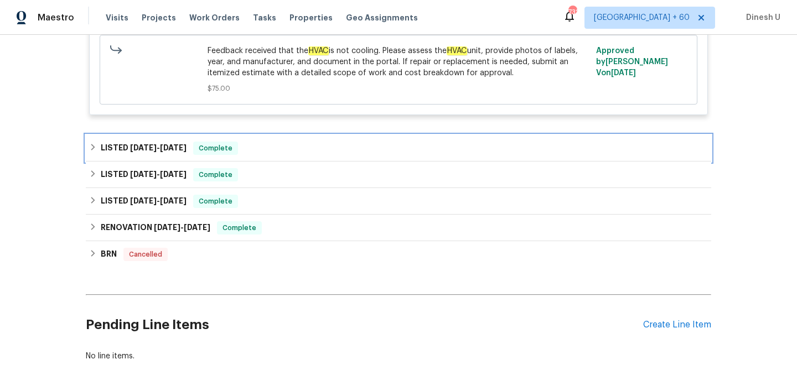
click at [178, 144] on span "[DATE]" at bounding box center [173, 148] width 27 height 8
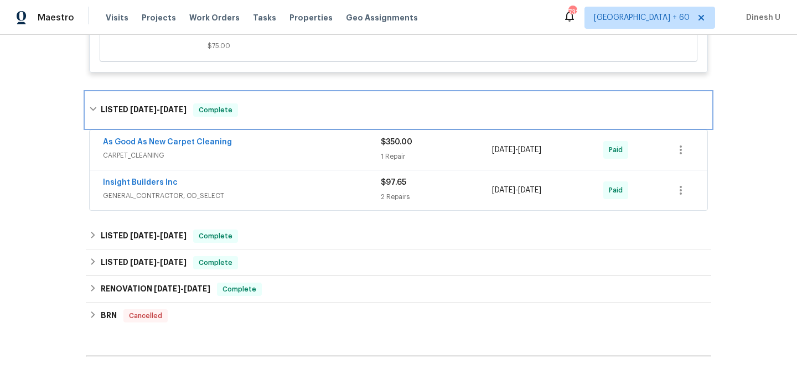
scroll to position [659, 0]
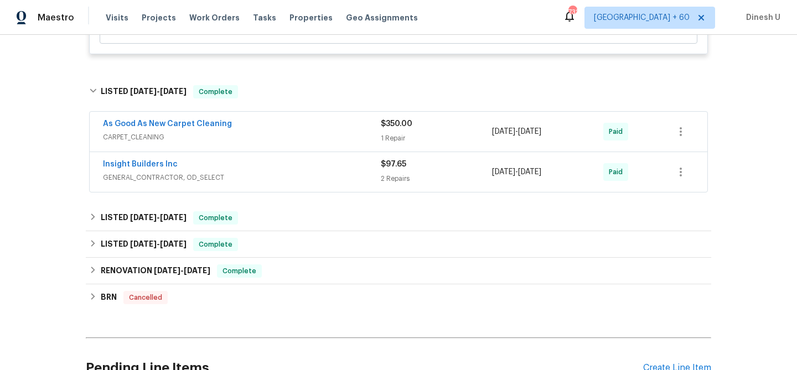
click at [401, 132] on div "$350.00 1 Repair" at bounding box center [436, 131] width 111 height 27
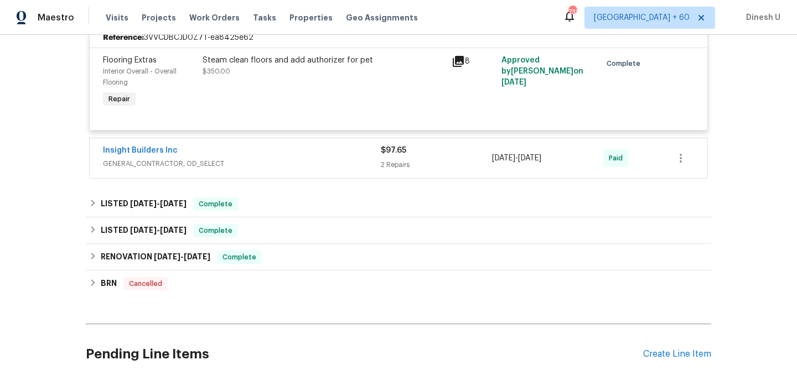
scroll to position [803, 0]
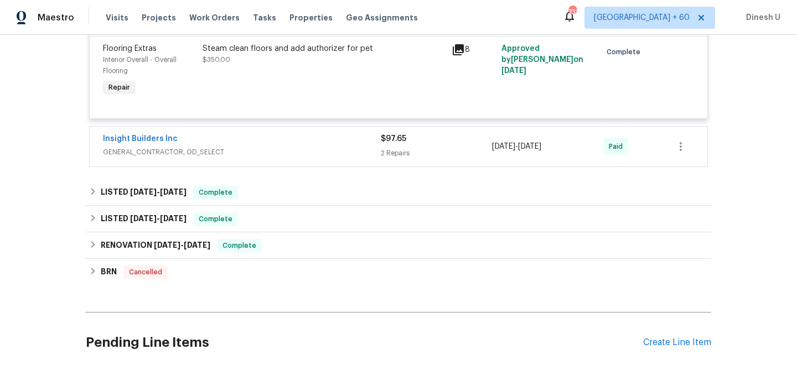
click at [393, 151] on div "2 Repairs" at bounding box center [436, 153] width 111 height 11
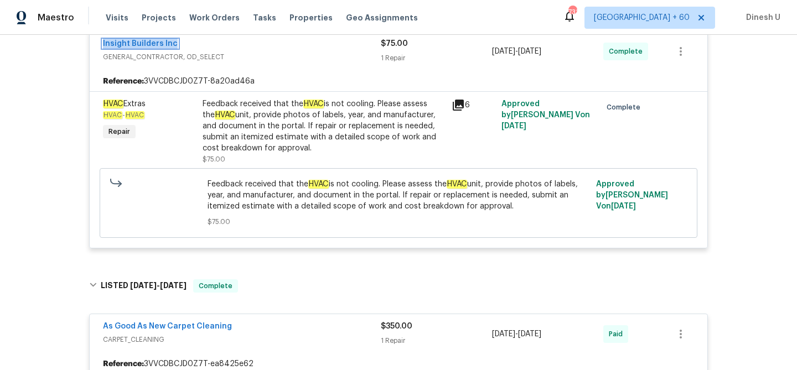
scroll to position [0, 0]
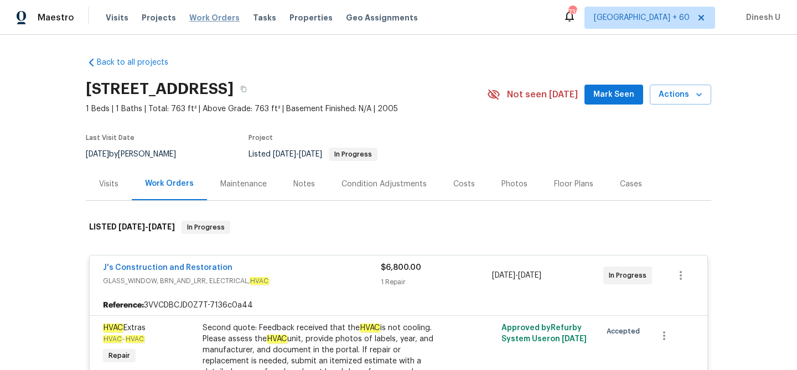
click at [197, 18] on span "Work Orders" at bounding box center [214, 17] width 50 height 11
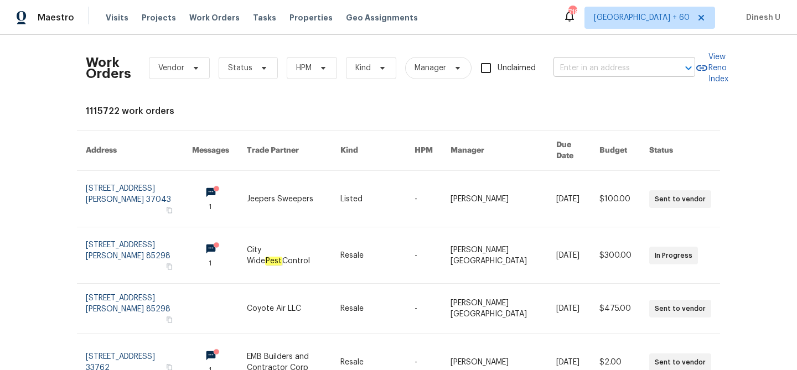
click at [589, 62] on input "text" at bounding box center [608, 68] width 111 height 17
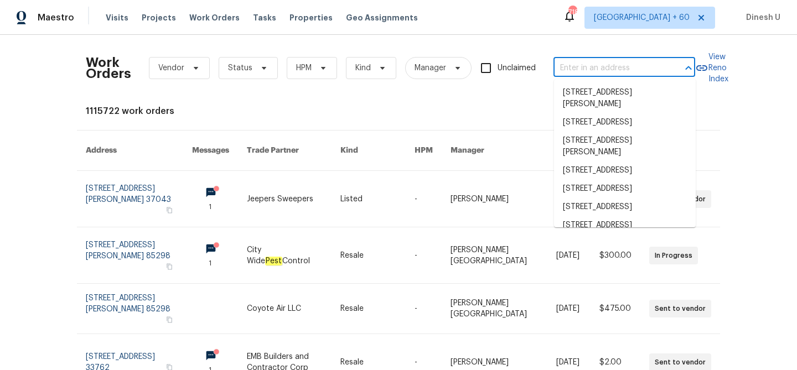
paste input "[STREET_ADDRESS]"
type input "[STREET_ADDRESS]"
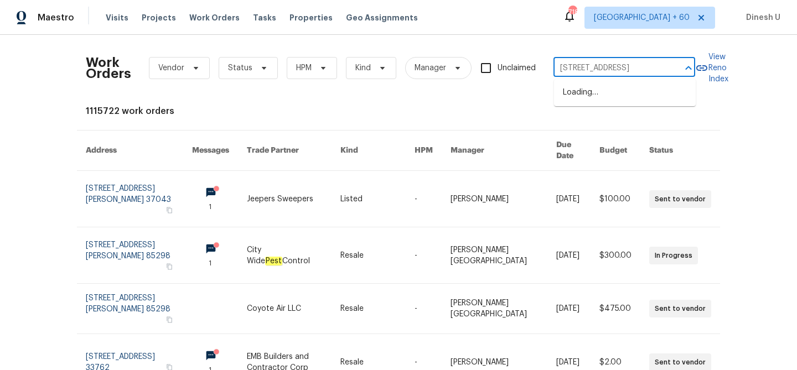
scroll to position [0, 45]
click at [583, 99] on li "[STREET_ADDRESS]" at bounding box center [625, 93] width 142 height 18
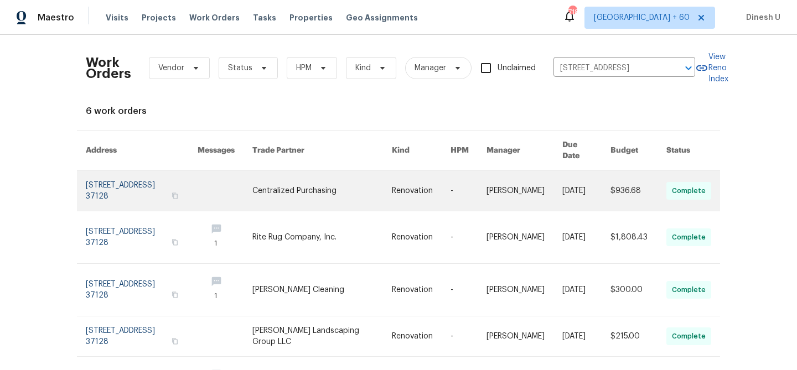
click at [103, 171] on link at bounding box center [142, 191] width 112 height 40
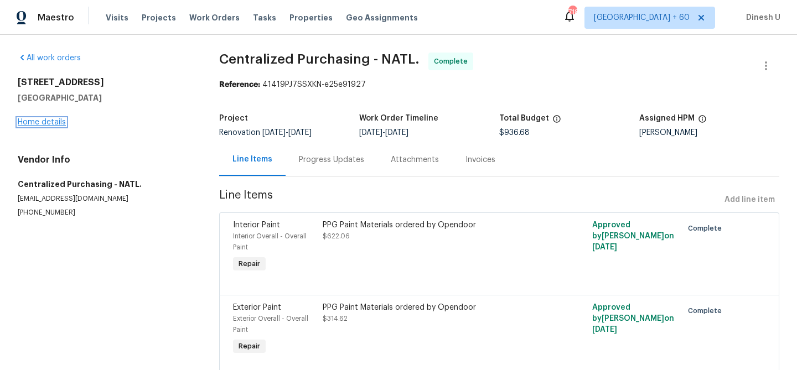
click at [38, 121] on link "Home details" at bounding box center [42, 122] width 48 height 8
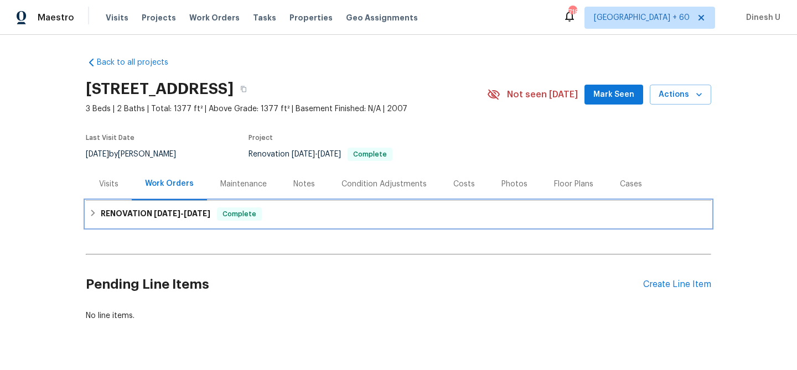
click at [208, 217] on span "[DATE]" at bounding box center [197, 214] width 27 height 8
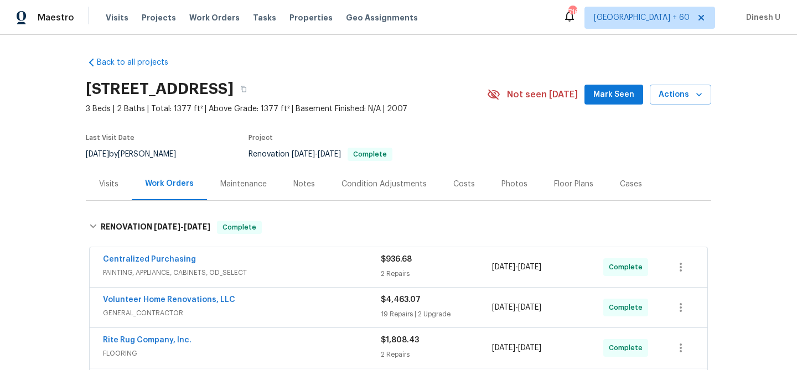
click at [102, 183] on div "Visits" at bounding box center [108, 184] width 19 height 11
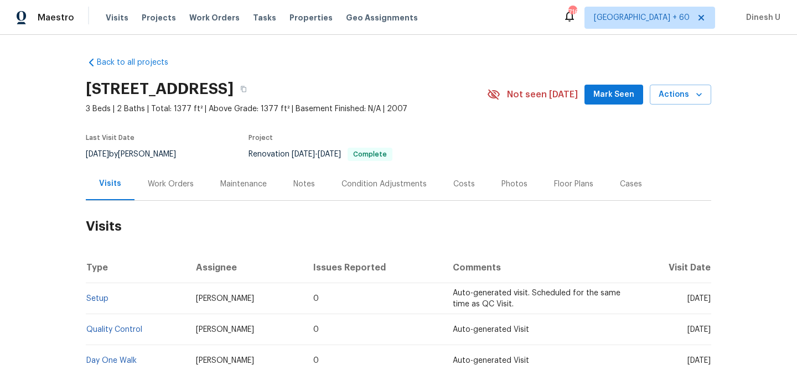
click at [179, 185] on div "Work Orders" at bounding box center [171, 184] width 46 height 11
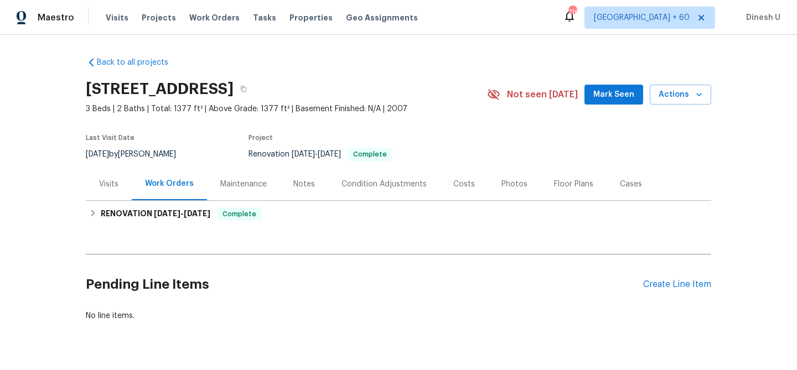
scroll to position [27, 0]
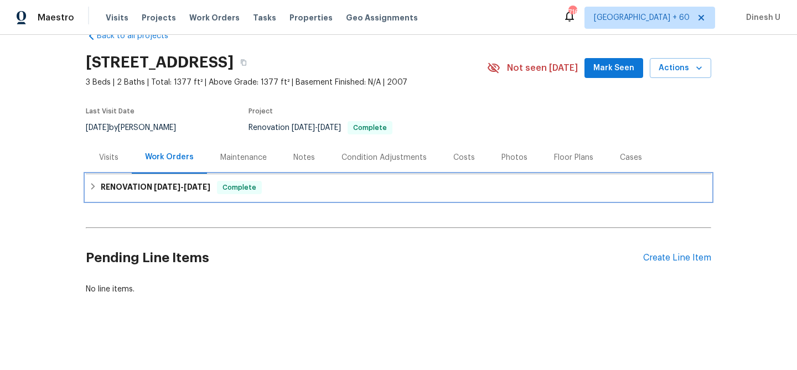
click at [150, 178] on div "RENOVATION [DATE] - [DATE] Complete" at bounding box center [398, 187] width 625 height 27
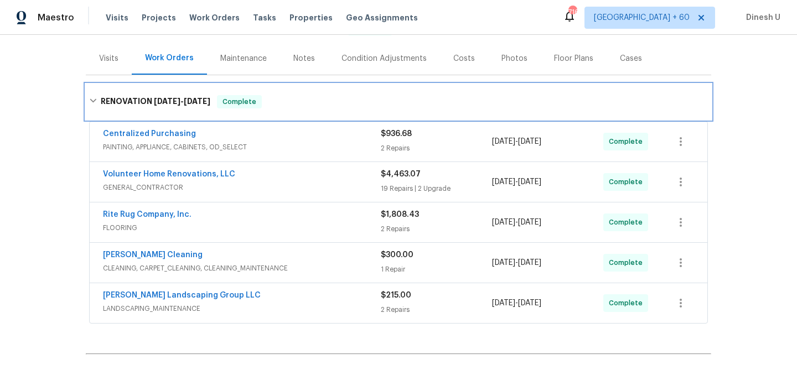
scroll to position [162, 0]
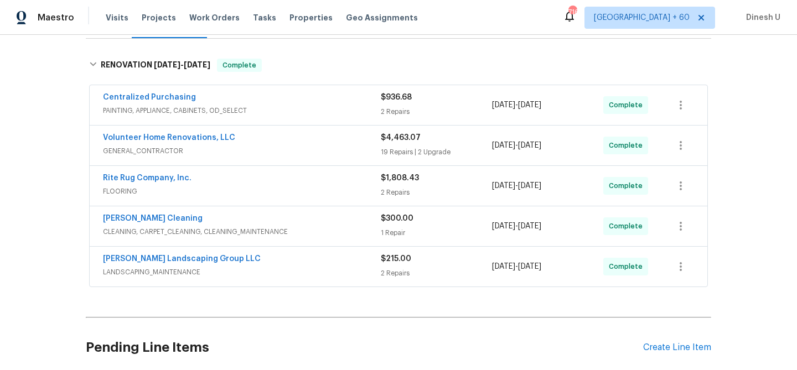
click at [399, 107] on div "2 Repairs" at bounding box center [436, 111] width 111 height 11
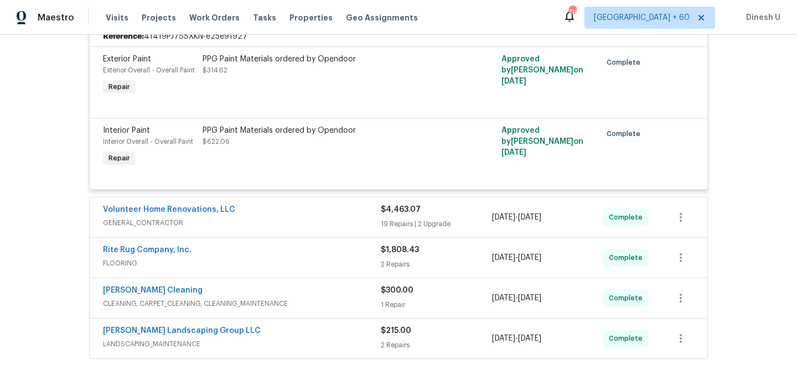
scroll to position [286, 0]
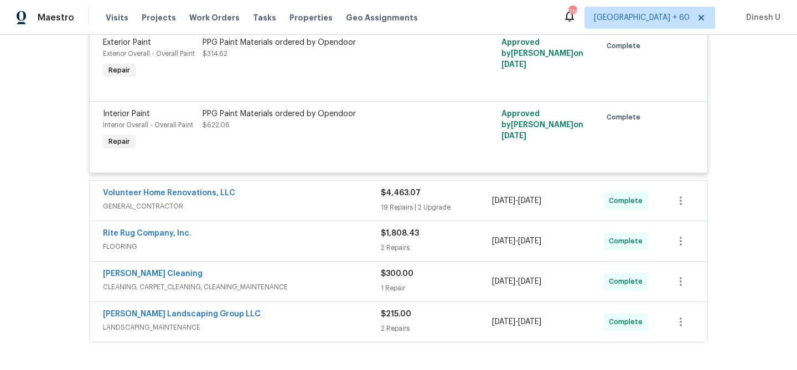
click at [392, 206] on div "19 Repairs | 2 Upgrade" at bounding box center [436, 207] width 111 height 11
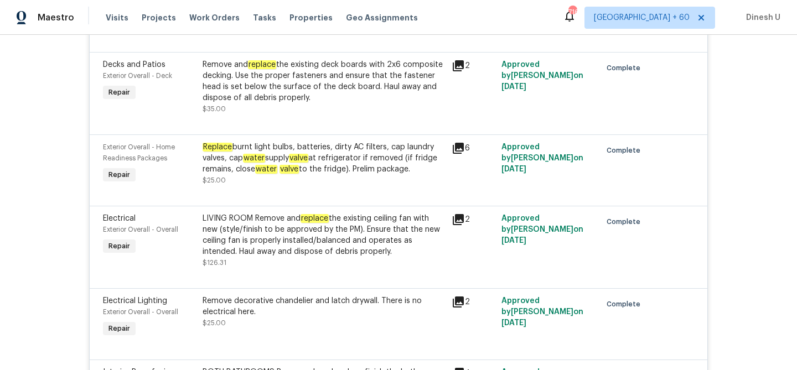
scroll to position [843, 0]
click at [461, 68] on icon at bounding box center [458, 65] width 11 height 11
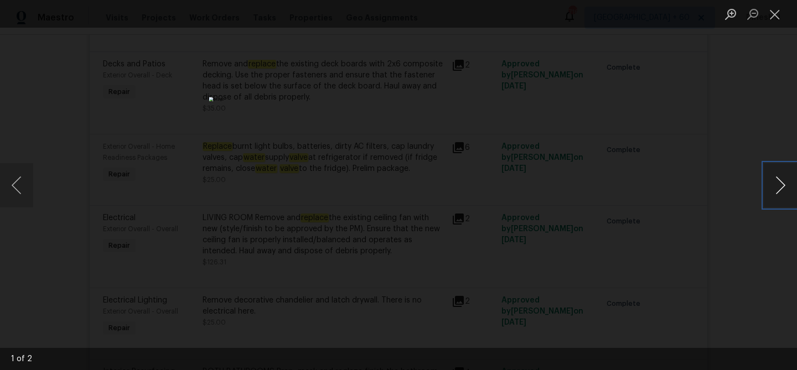
click at [777, 184] on button "Next image" at bounding box center [780, 185] width 33 height 44
click at [772, 15] on button "Close lightbox" at bounding box center [775, 13] width 22 height 19
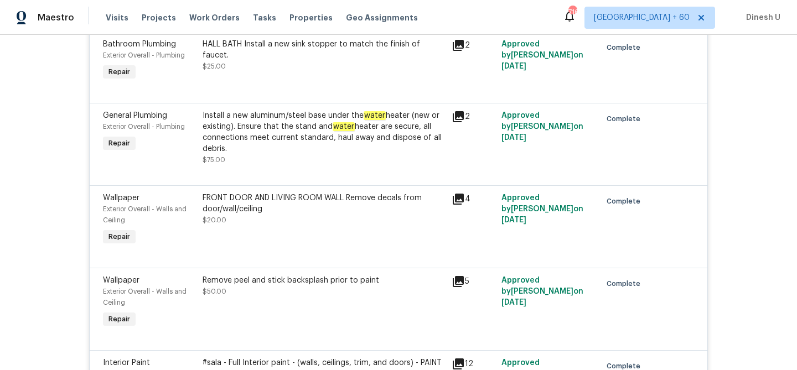
scroll to position [1724, 0]
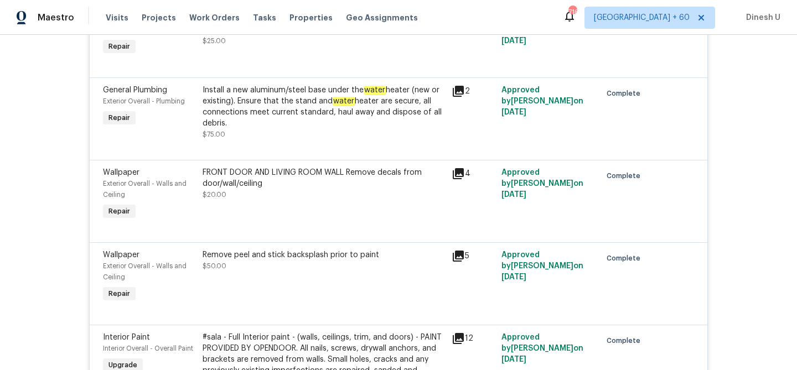
click at [457, 97] on icon at bounding box center [458, 91] width 11 height 11
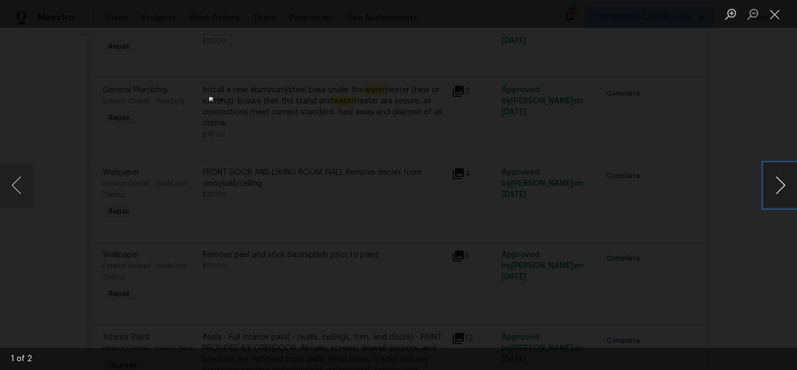
click at [780, 187] on button "Next image" at bounding box center [780, 185] width 33 height 44
click at [774, 13] on button "Close lightbox" at bounding box center [775, 13] width 22 height 19
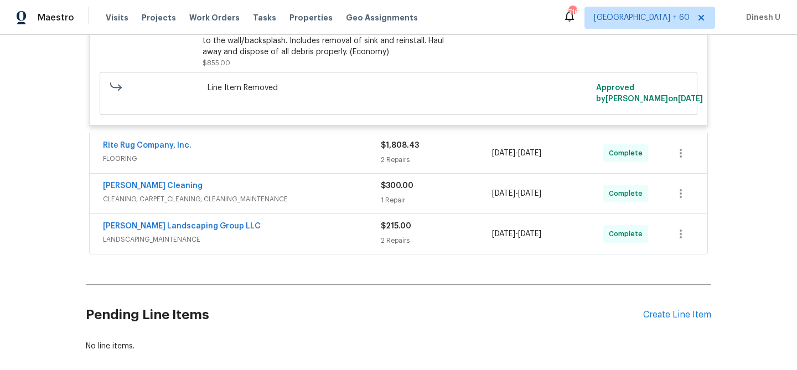
scroll to position [2238, 0]
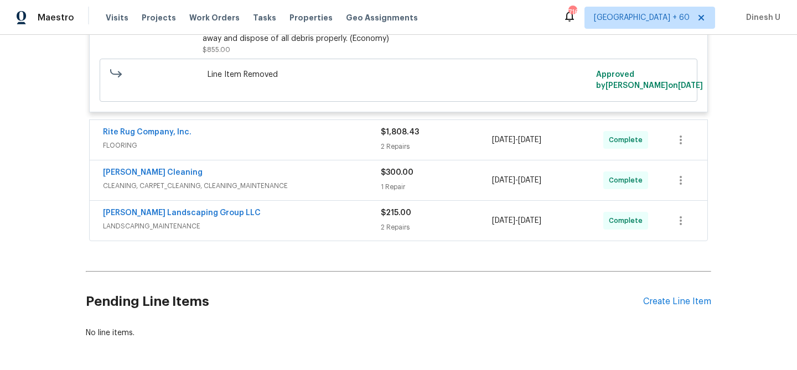
click at [391, 152] on div "2 Repairs" at bounding box center [436, 146] width 111 height 11
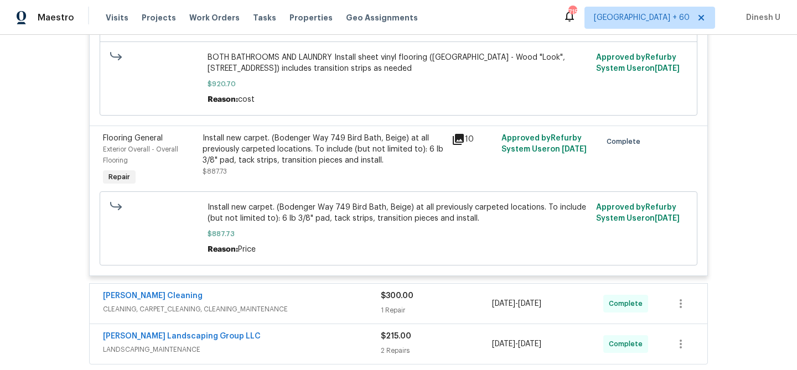
scroll to position [2527, 0]
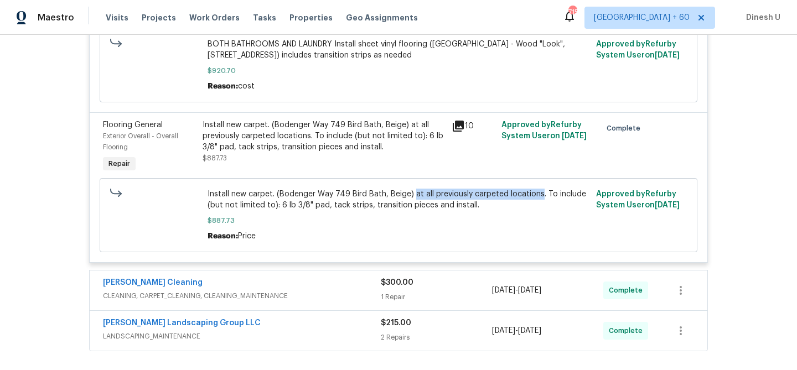
drag, startPoint x: 411, startPoint y: 205, endPoint x: 535, endPoint y: 204, distance: 124.0
click at [536, 204] on span "Install new carpet. (Bodenger Way 749 Bird Bath, Beige) at all previously carpe…" at bounding box center [399, 200] width 382 height 22
copy span "at all previously carpeted locations"
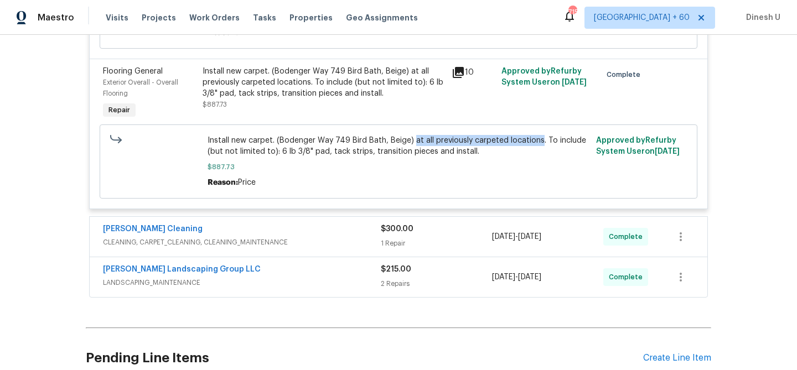
scroll to position [2601, 0]
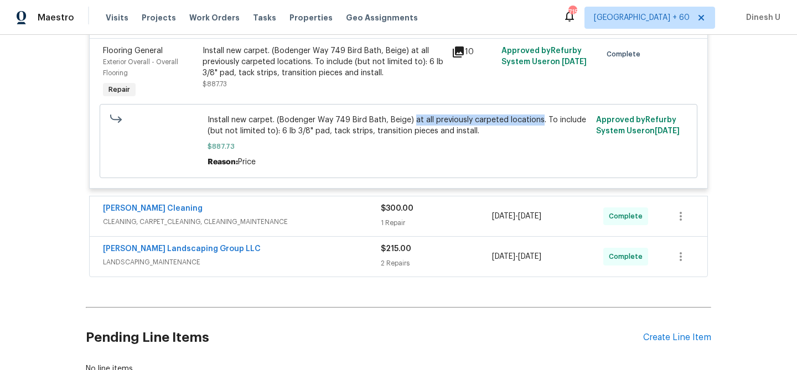
click at [386, 226] on div "1 Repair" at bounding box center [436, 222] width 111 height 11
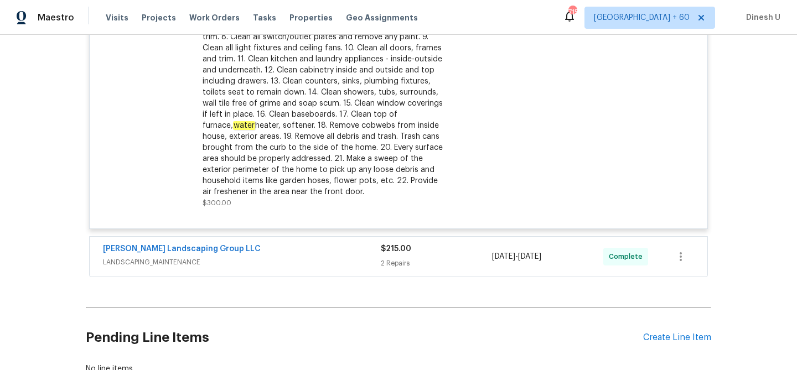
scroll to position [2927, 0]
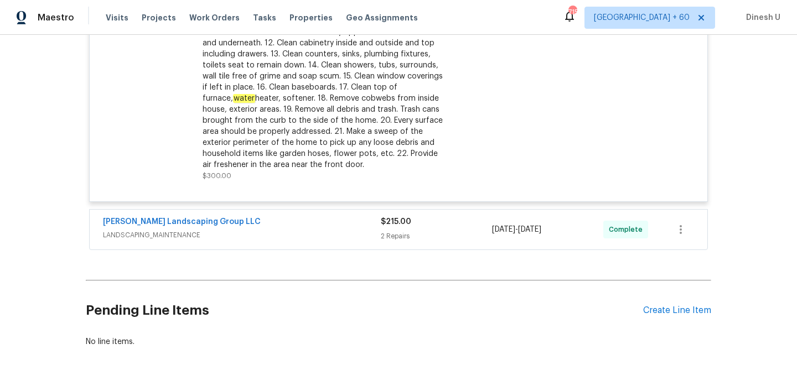
click at [395, 243] on div "$215.00 2 Repairs" at bounding box center [436, 229] width 111 height 27
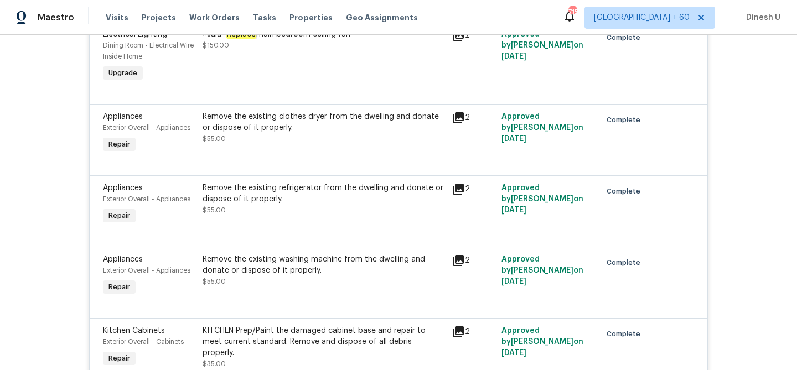
scroll to position [0, 0]
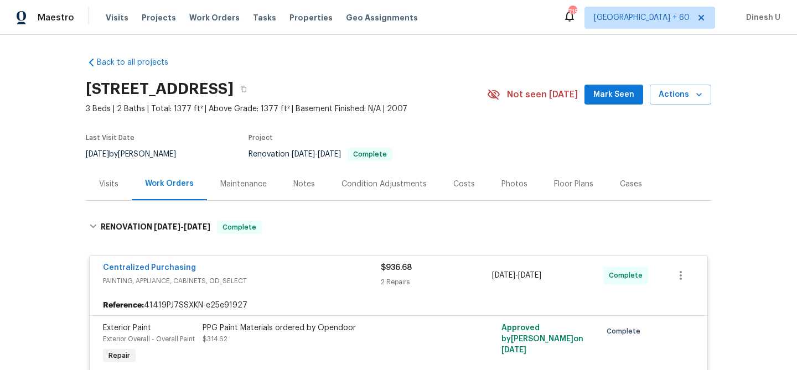
click at [108, 177] on div "Visits" at bounding box center [109, 184] width 46 height 33
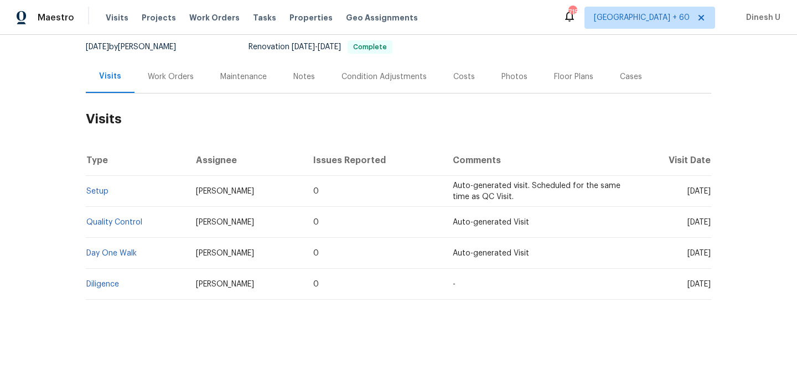
scroll to position [112, 0]
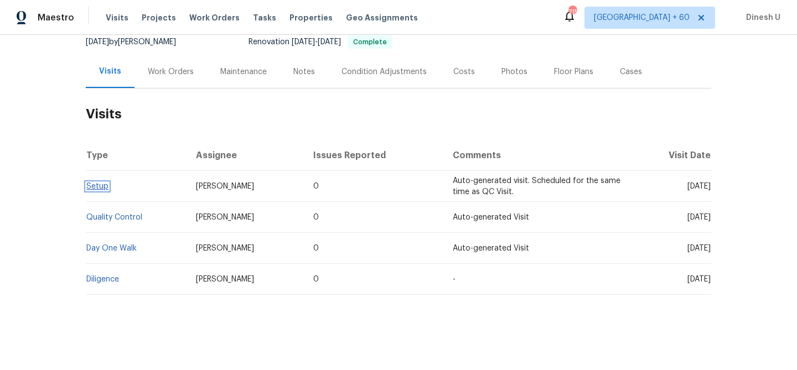
click at [95, 185] on link "Setup" at bounding box center [97, 187] width 22 height 8
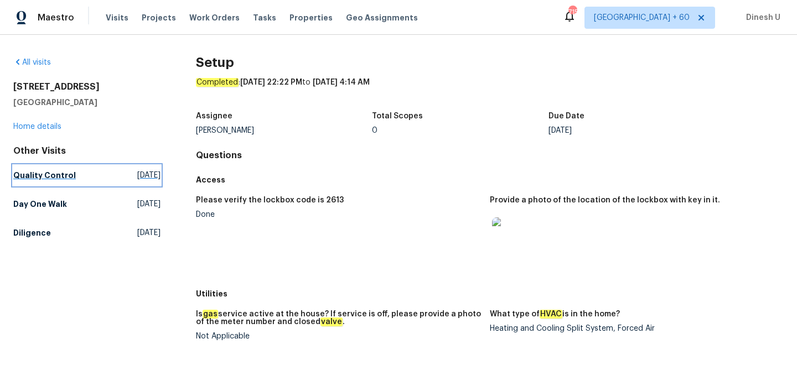
click at [137, 173] on span "[DATE]" at bounding box center [148, 175] width 23 height 11
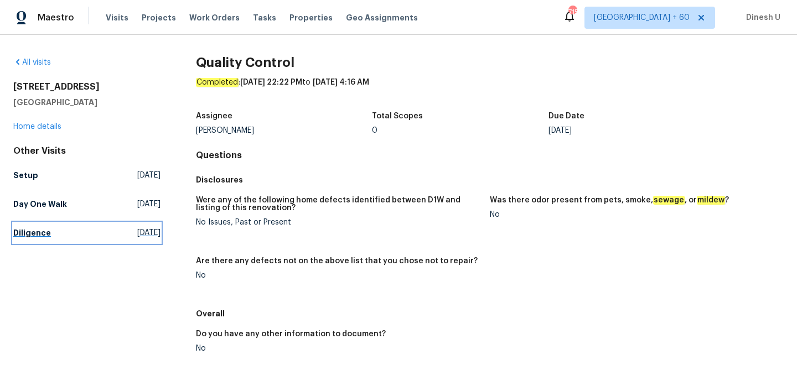
click at [137, 233] on span "[DATE]" at bounding box center [148, 232] width 23 height 11
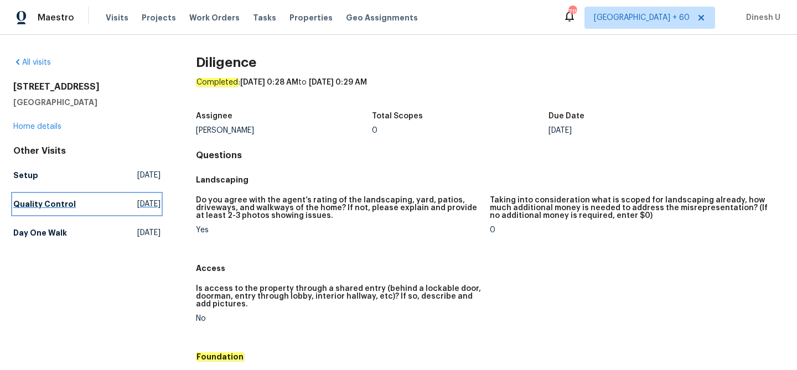
click at [137, 209] on span "[DATE]" at bounding box center [148, 204] width 23 height 11
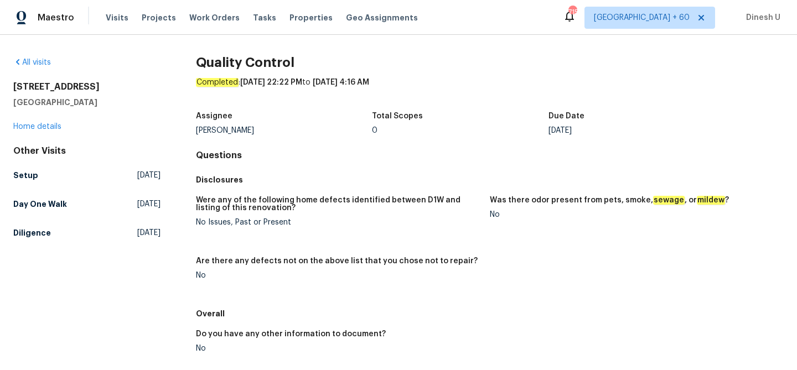
scroll to position [128, 0]
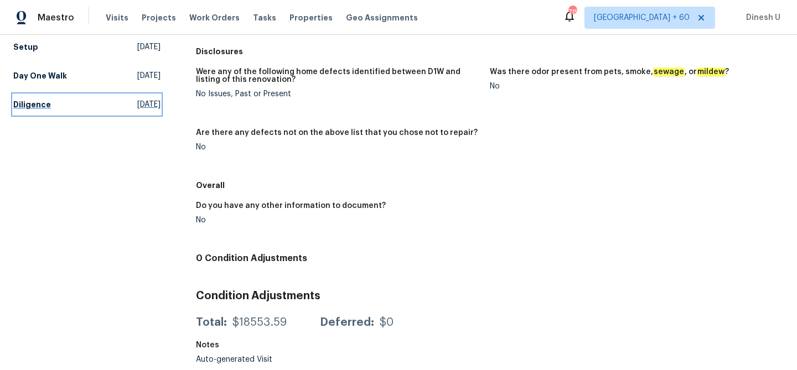
click at [137, 107] on span "[DATE]" at bounding box center [148, 104] width 23 height 11
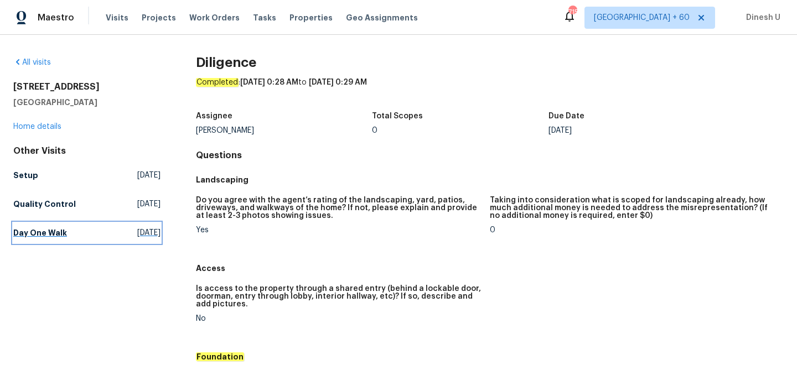
click at [137, 228] on span "[DATE]" at bounding box center [148, 232] width 23 height 11
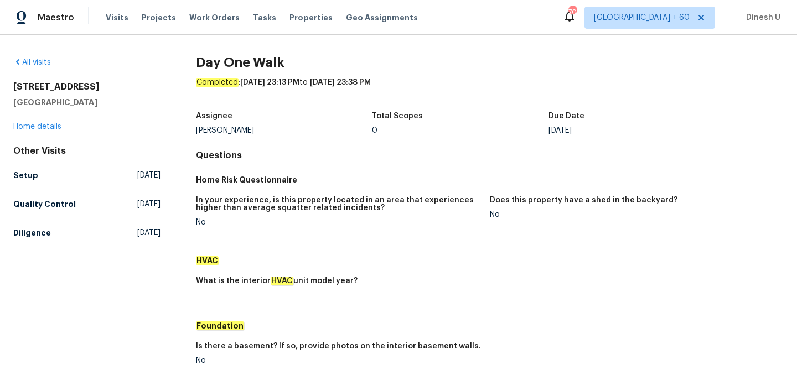
click at [63, 127] on div "[STREET_ADDRESS] Home details" at bounding box center [86, 106] width 147 height 51
click at [58, 128] on link "Home details" at bounding box center [37, 127] width 48 height 8
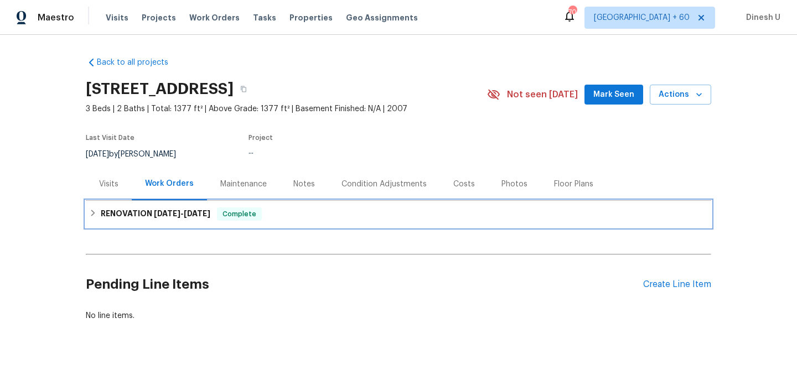
click at [205, 204] on div "RENOVATION [DATE] - [DATE] Complete" at bounding box center [398, 214] width 625 height 27
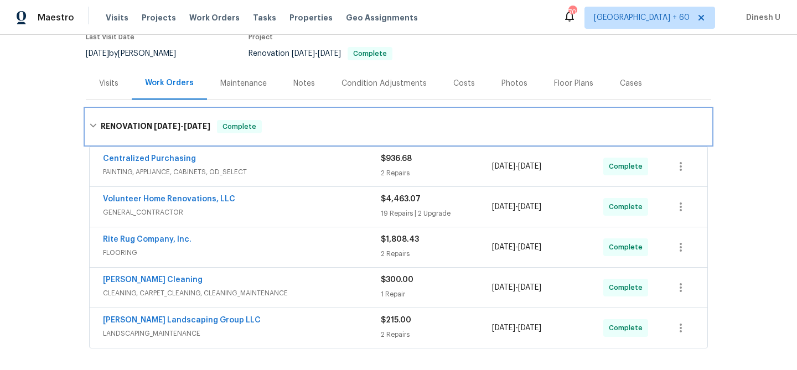
scroll to position [131, 0]
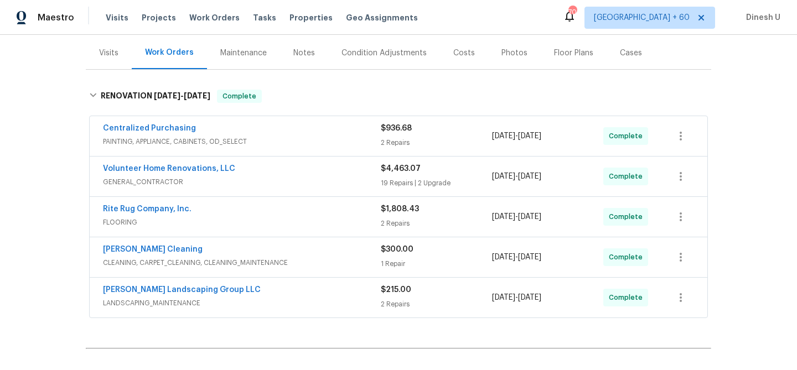
click at [401, 139] on div "2 Repairs" at bounding box center [436, 142] width 111 height 11
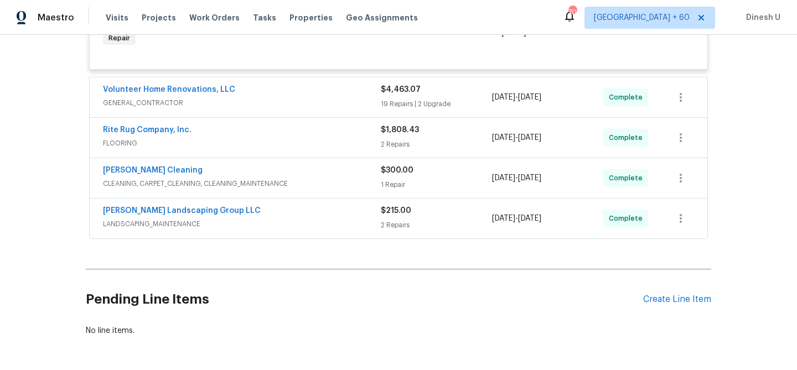
scroll to position [407, 0]
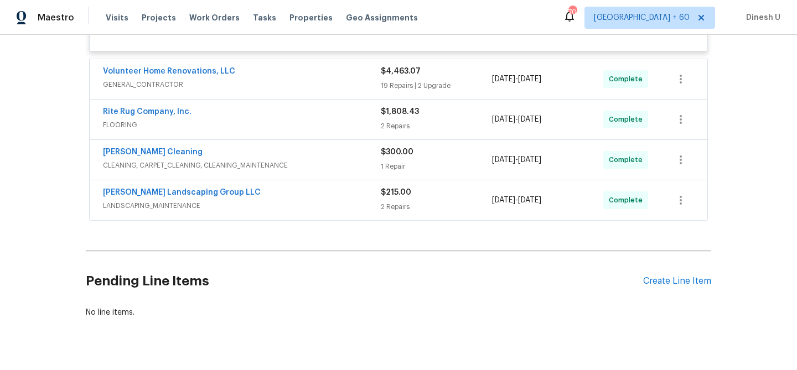
click at [392, 85] on div "19 Repairs | 2 Upgrade" at bounding box center [436, 85] width 111 height 11
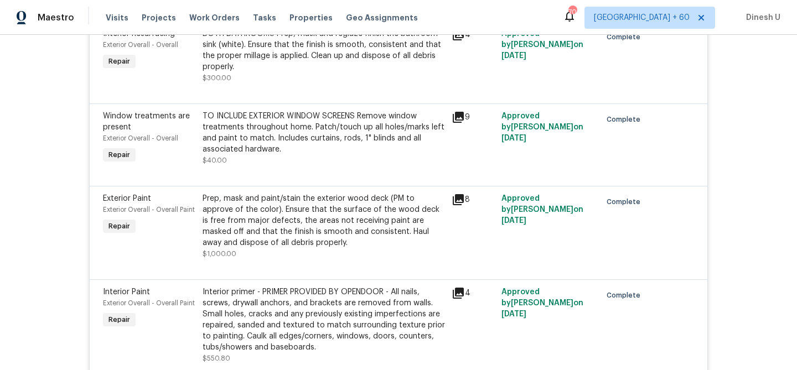
scroll to position [707, 0]
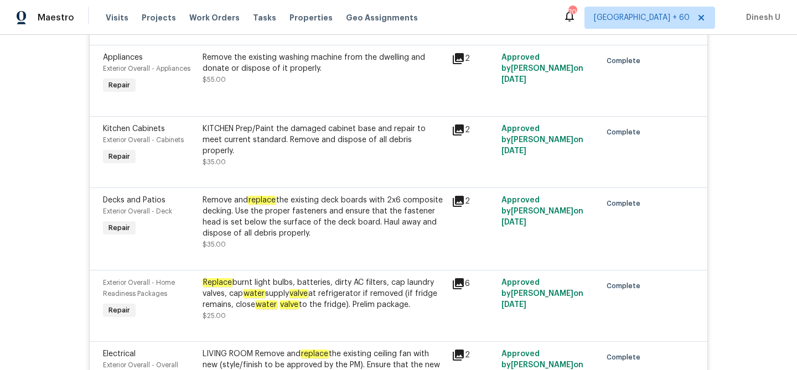
click at [459, 204] on icon at bounding box center [458, 201] width 11 height 11
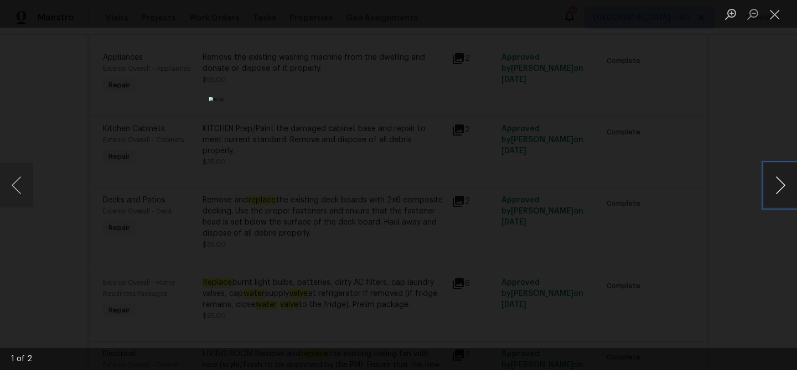
click at [777, 186] on button "Next image" at bounding box center [780, 185] width 33 height 44
click at [777, 15] on button "Close lightbox" at bounding box center [775, 13] width 22 height 19
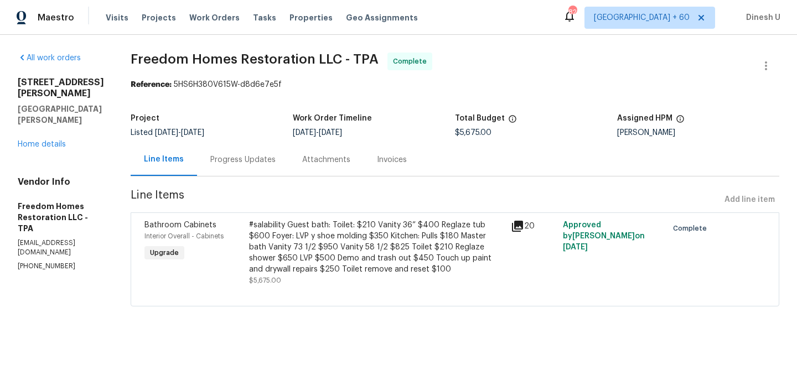
click at [247, 158] on div "Progress Updates" at bounding box center [242, 159] width 65 height 11
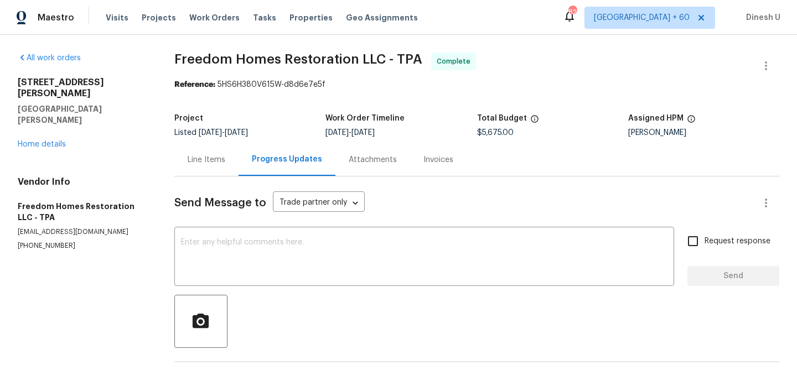
click at [432, 152] on div "Invoices" at bounding box center [438, 159] width 56 height 33
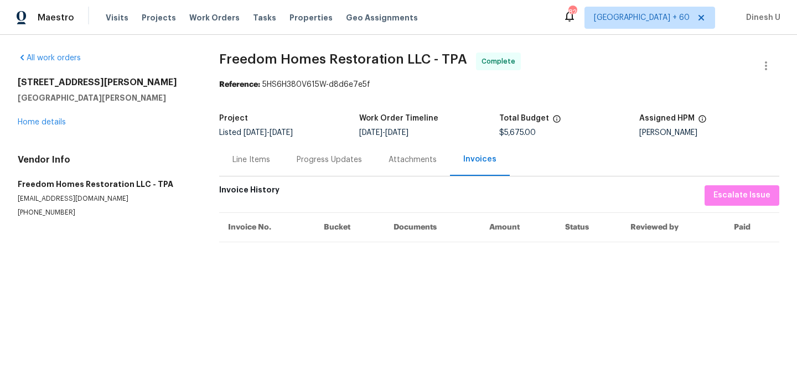
click at [266, 160] on div "Line Items" at bounding box center [251, 159] width 38 height 11
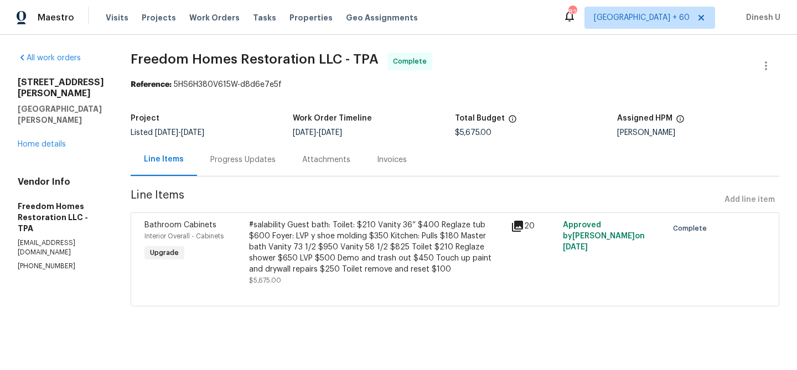
click at [302, 158] on div "Attachments" at bounding box center [326, 159] width 48 height 11
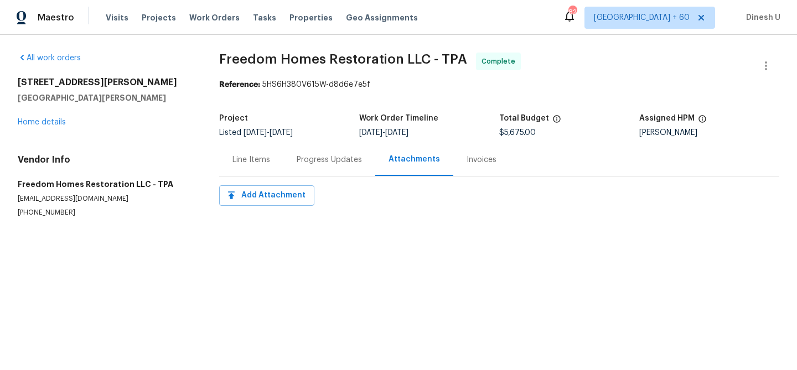
click at [316, 159] on div "Progress Updates" at bounding box center [329, 159] width 65 height 11
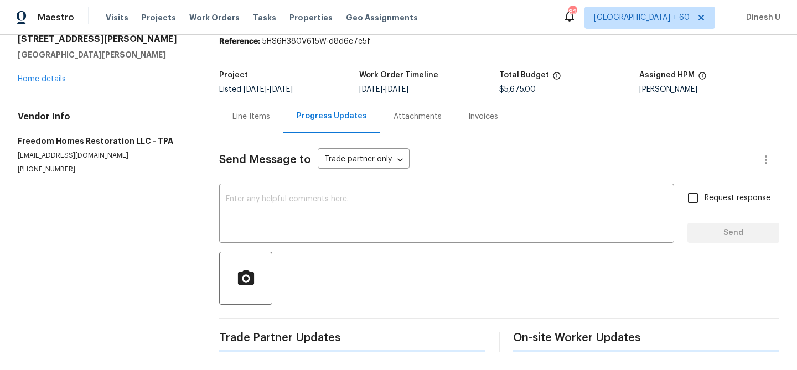
scroll to position [193, 0]
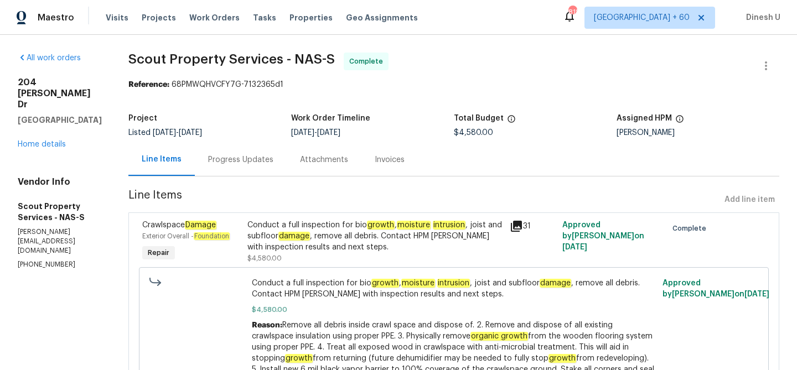
click at [238, 158] on div "Progress Updates" at bounding box center [240, 159] width 65 height 11
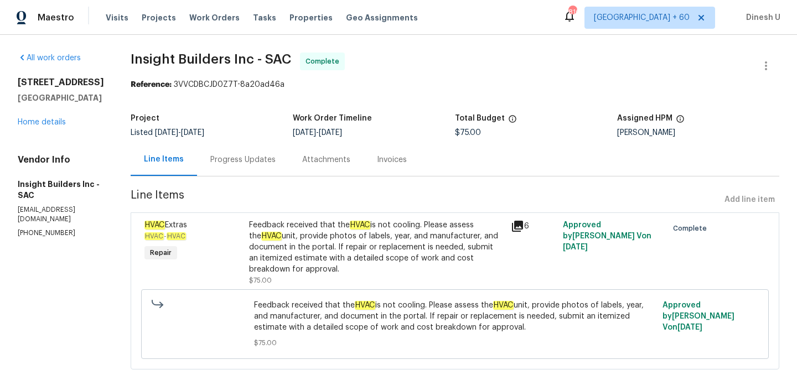
scroll to position [17, 0]
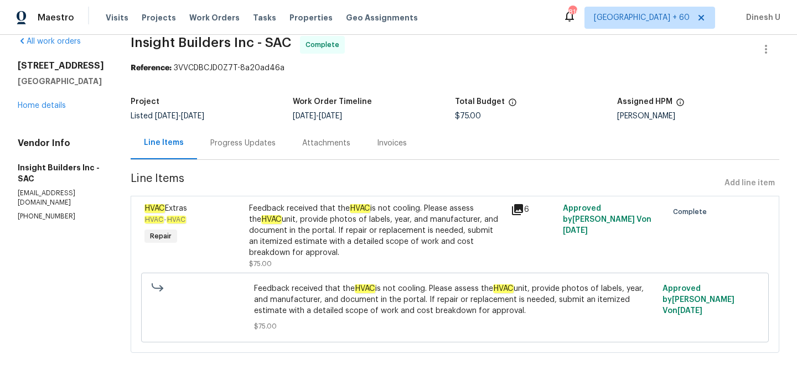
click at [232, 147] on div "Progress Updates" at bounding box center [242, 143] width 65 height 11
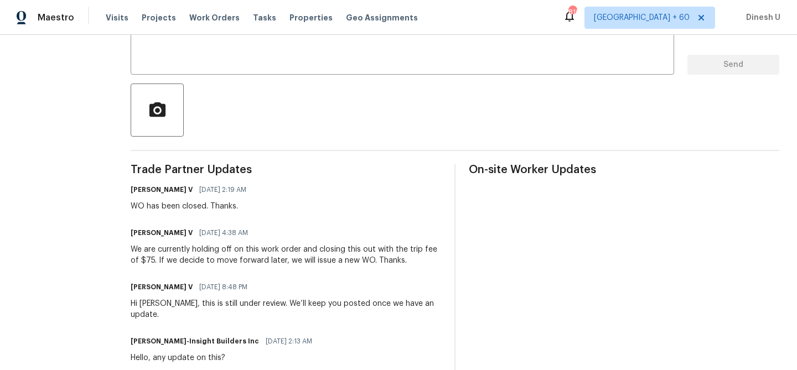
scroll to position [133, 0]
